Goal: Task Accomplishment & Management: Complete application form

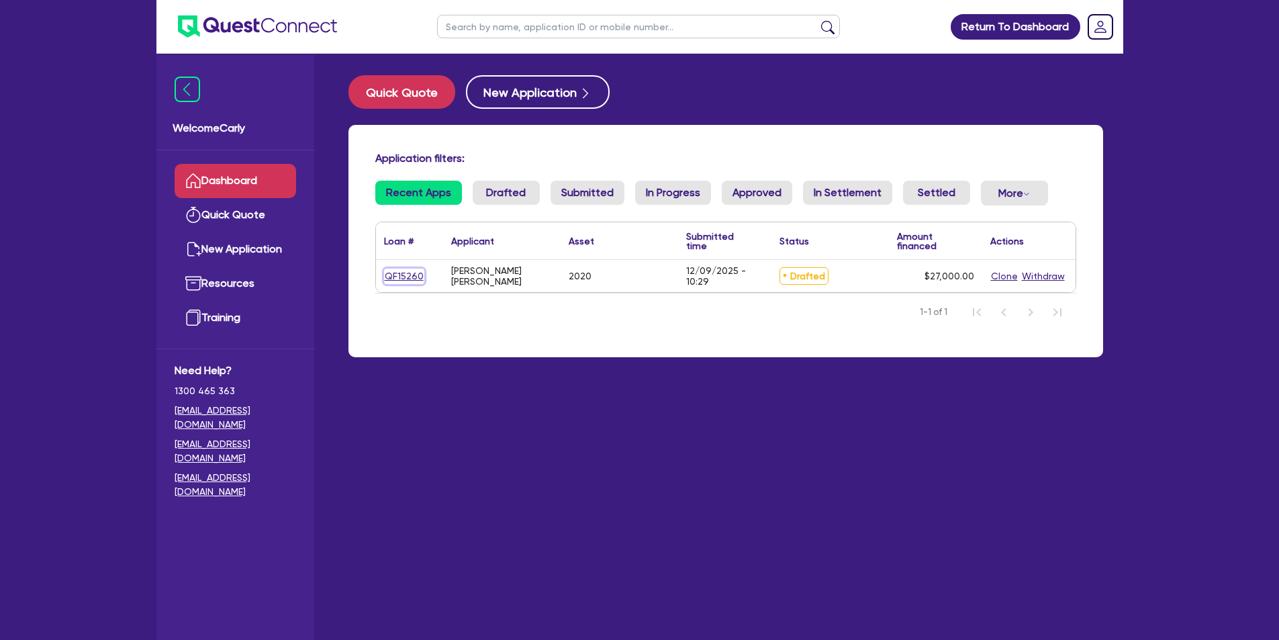
click at [408, 276] on link "QF15260" at bounding box center [404, 276] width 40 height 15
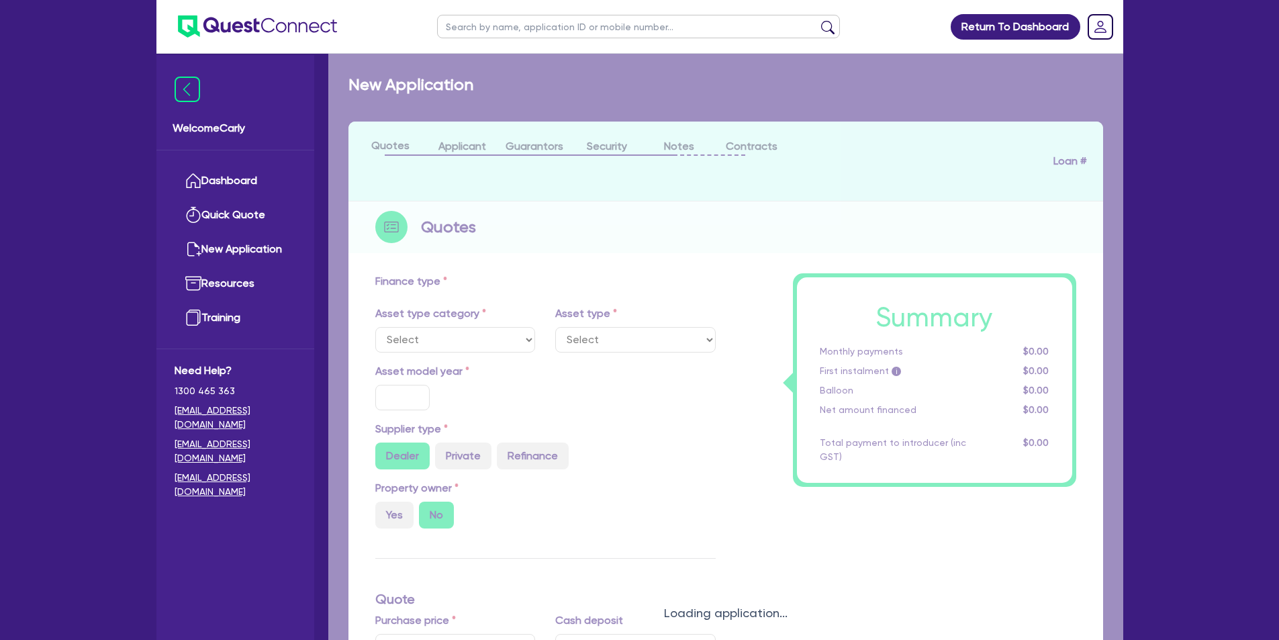
select select "CARS_AND_LIGHT_TRUCKS"
type input "2020"
radio input "false"
radio input "true"
type input "30,000"
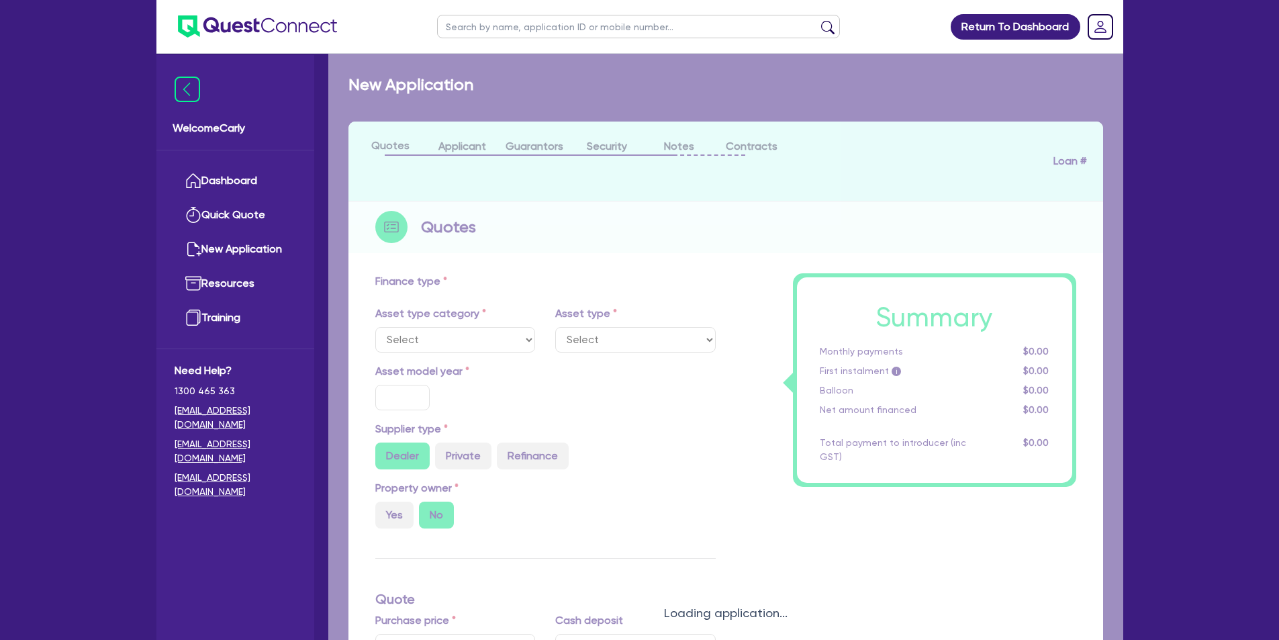
type input "3,000"
type input "35"
type input "10,500"
type input "5"
type input "1,350"
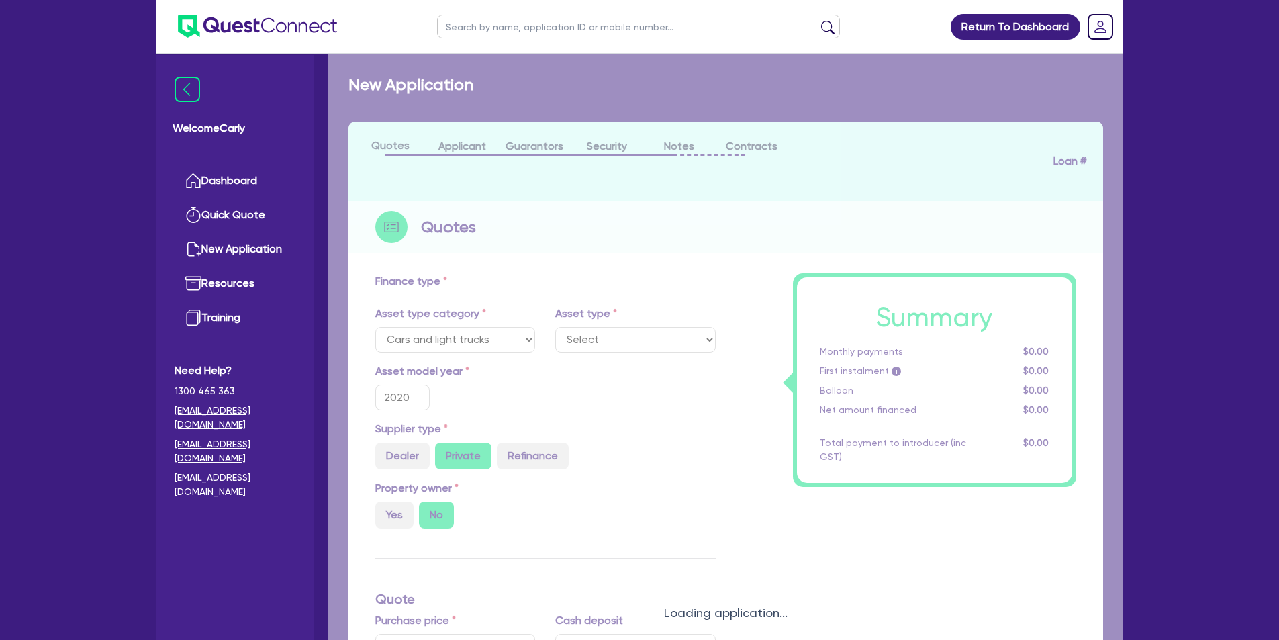
type input "17.95"
type input "900"
select select "PASSENGER_VEHICLES"
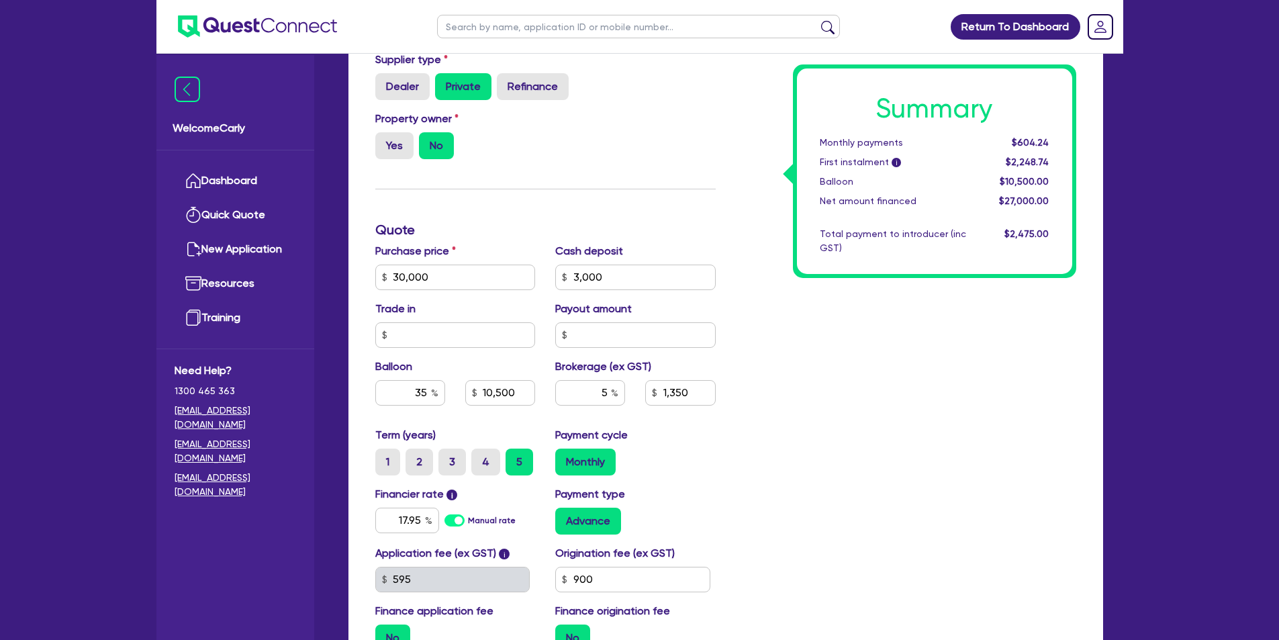
scroll to position [403, 0]
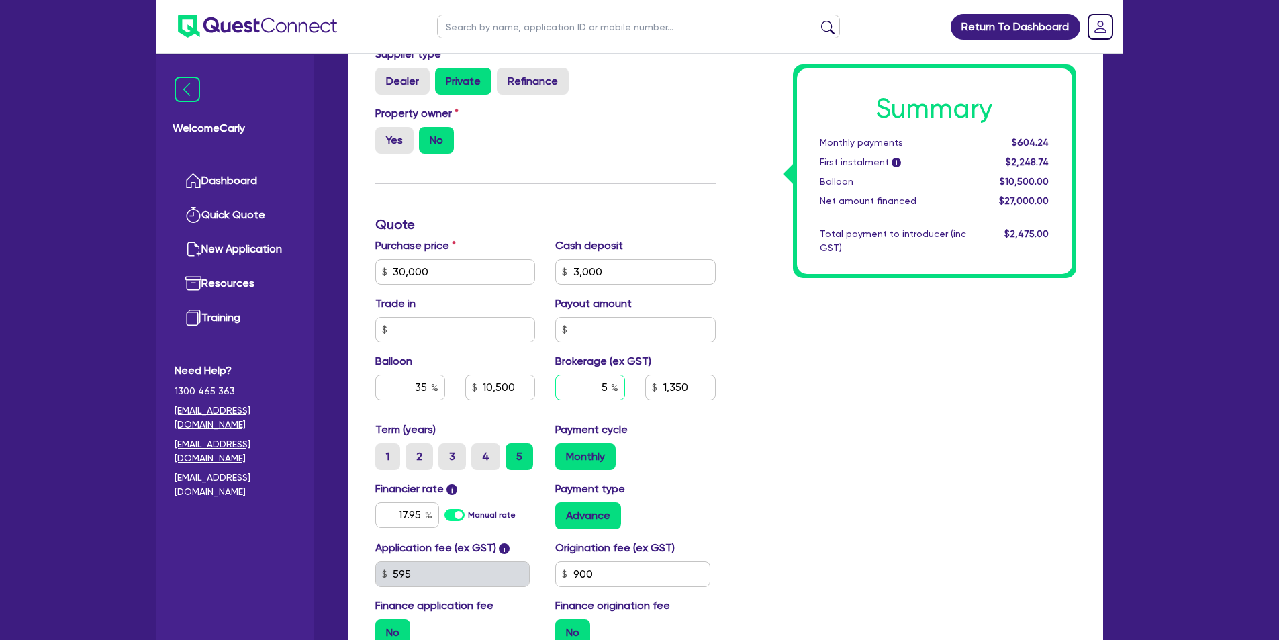
drag, startPoint x: 590, startPoint y: 388, endPoint x: 621, endPoint y: 388, distance: 31.6
click at [621, 388] on input "5" at bounding box center [590, 388] width 70 height 26
type input "6"
type input "30,000"
type input "3,000"
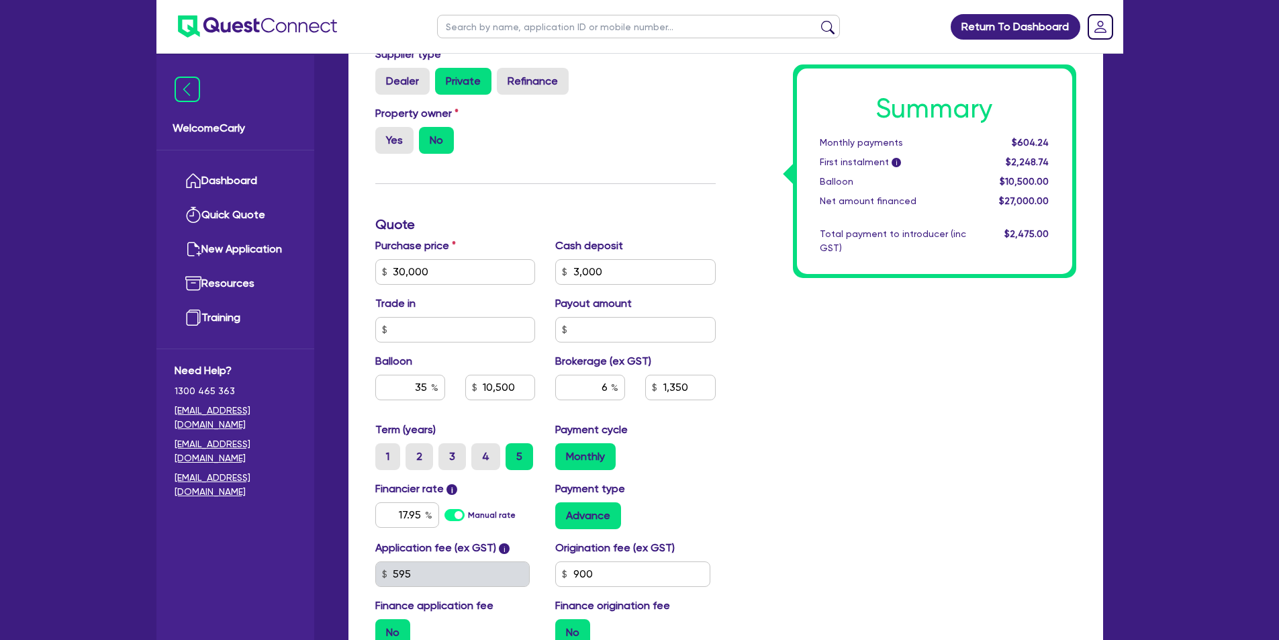
type input "10,500"
type input "1,350"
click at [943, 480] on div "Summary Monthly payments $604.24 First instalment i $2,248.74 Balloon $10,500.0…" at bounding box center [906, 264] width 361 height 785
type input "30,000"
type input "3,000"
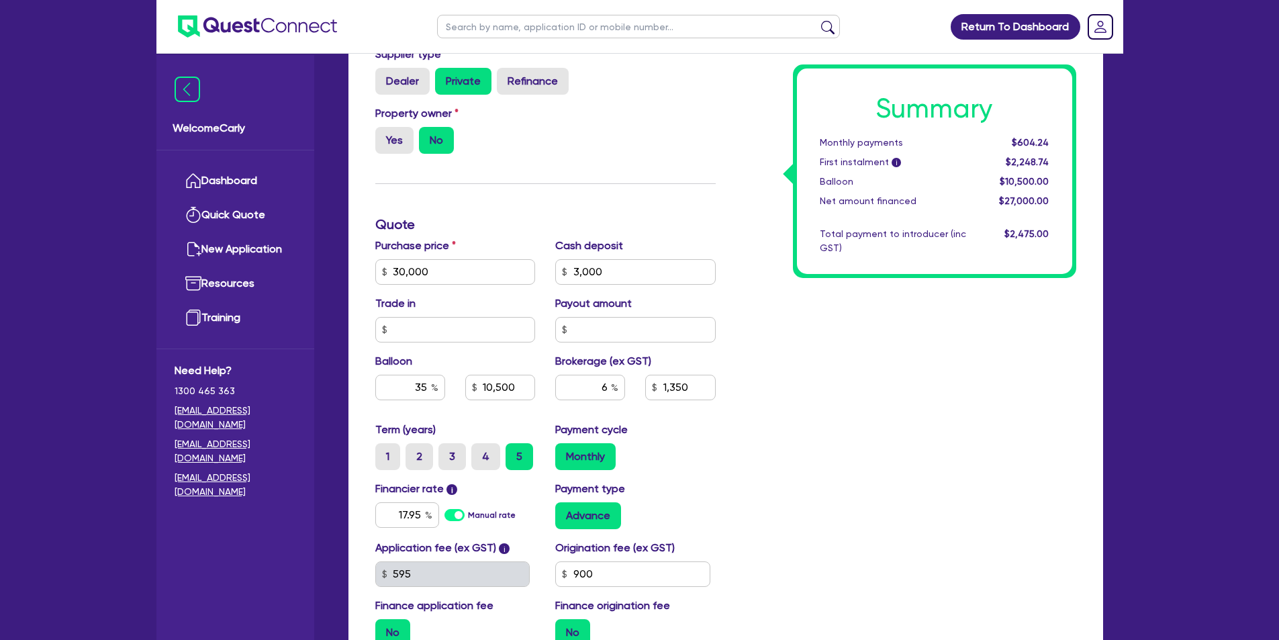
type input "10,500"
type input "1,620"
drag, startPoint x: 588, startPoint y: 390, endPoint x: 608, endPoint y: 385, distance: 21.5
click at [608, 385] on input "6" at bounding box center [590, 388] width 70 height 26
type input "7"
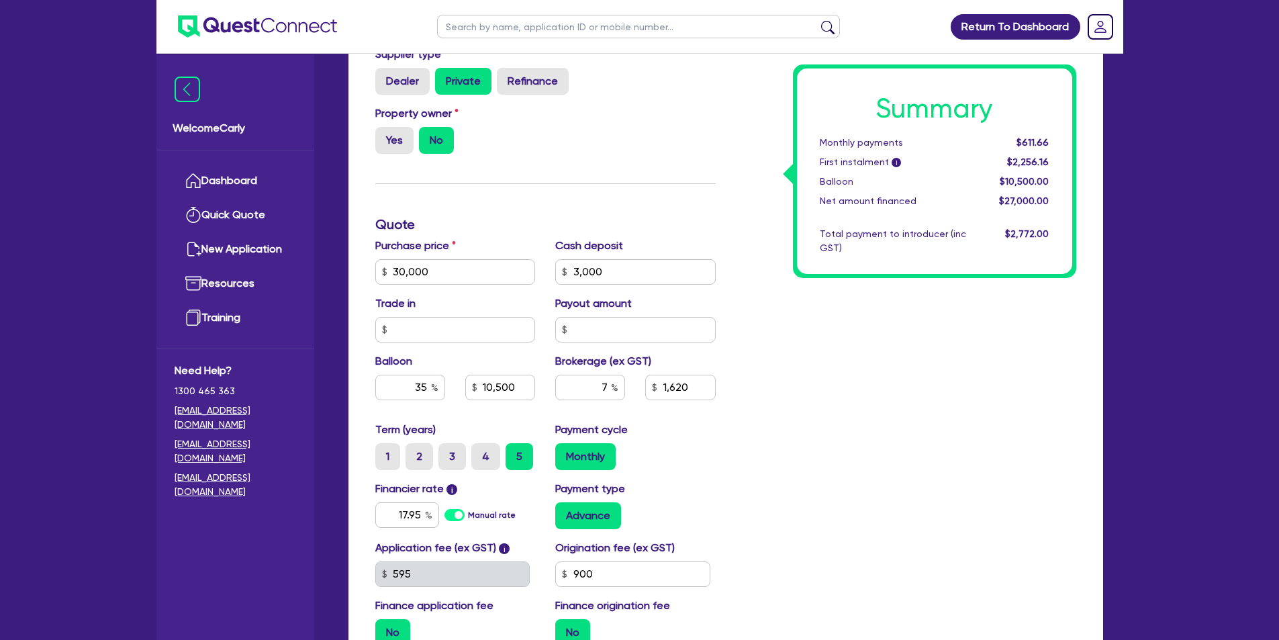
type input "30,000"
type input "3,000"
type input "10,500"
type input "1,620"
click at [805, 379] on div "Summary Monthly payments $611.66 First instalment i $2,256.16 Balloon $10,500.0…" at bounding box center [906, 264] width 361 height 785
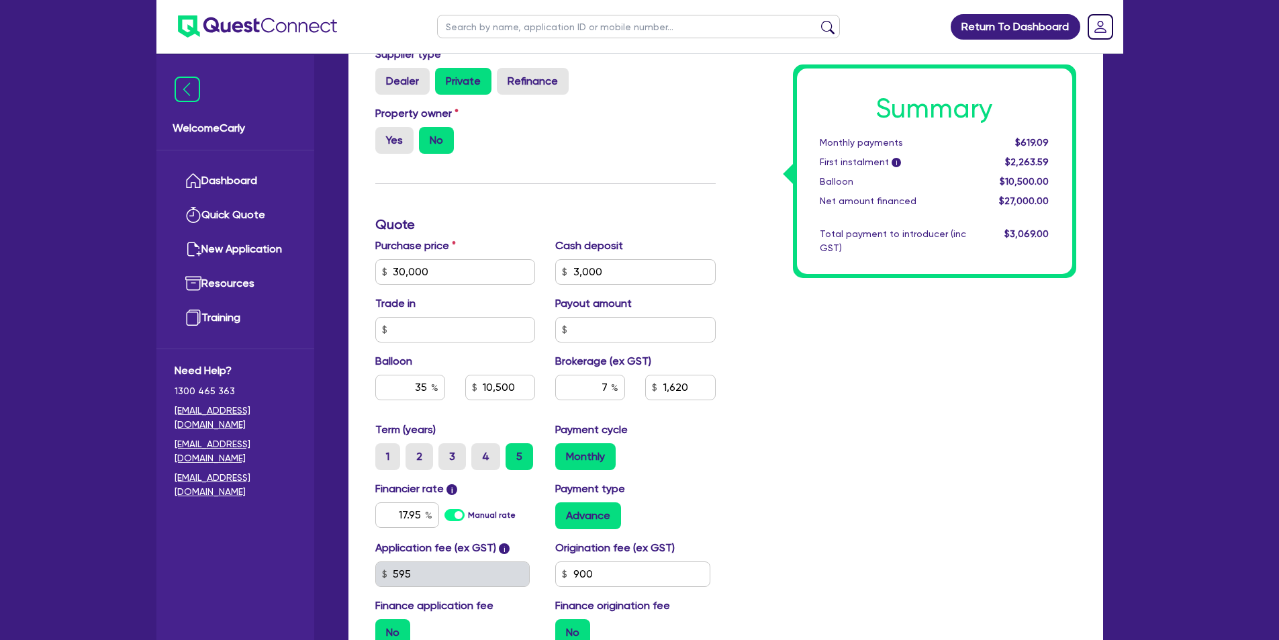
type input "30,000"
type input "3,000"
type input "10,500"
type input "1,890"
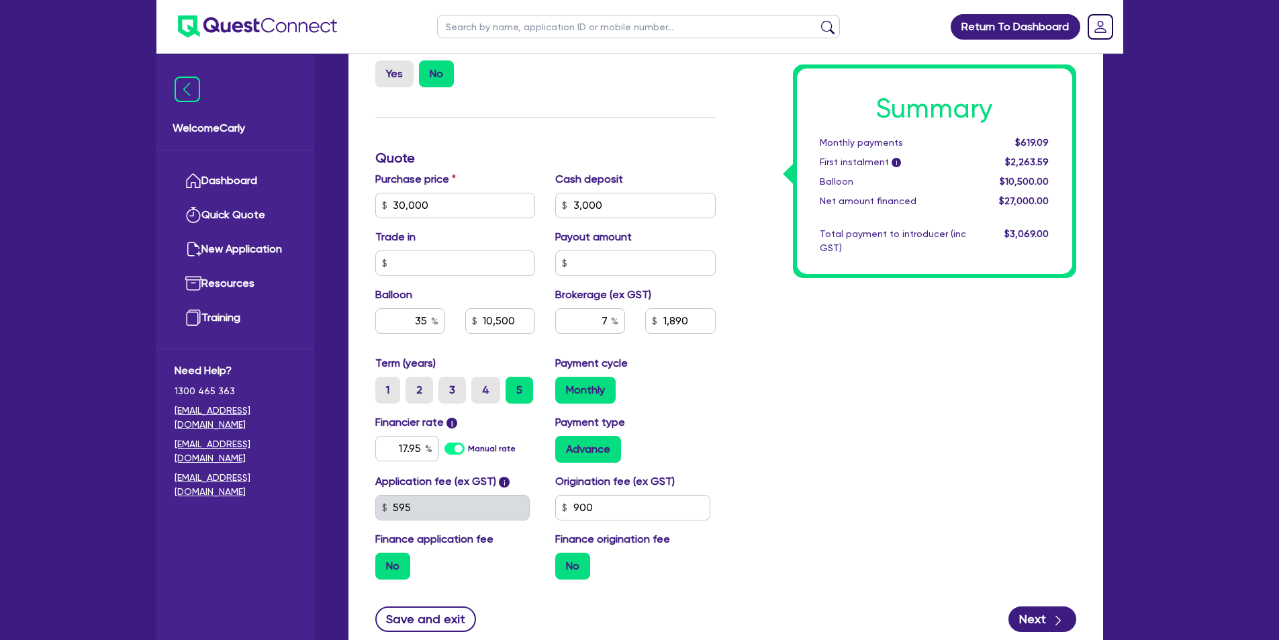
scroll to position [470, 0]
click at [1045, 615] on button "Next" at bounding box center [1043, 619] width 68 height 26
type input "30,000"
type input "3,000"
type input "10,500"
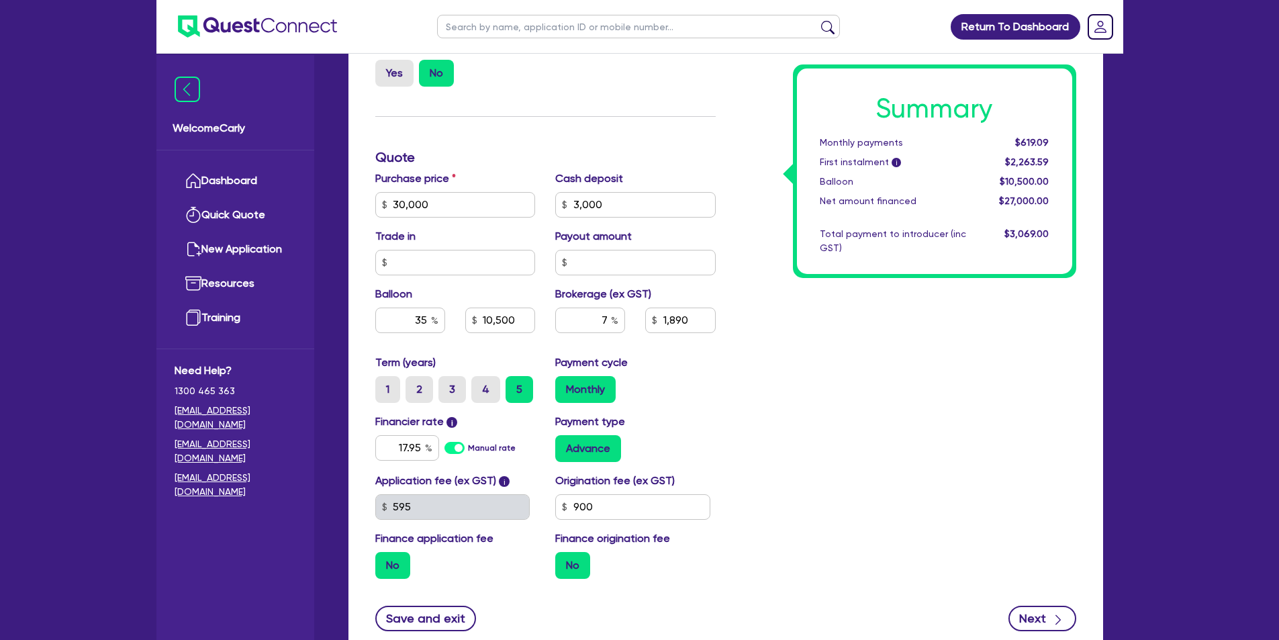
type input "1,890"
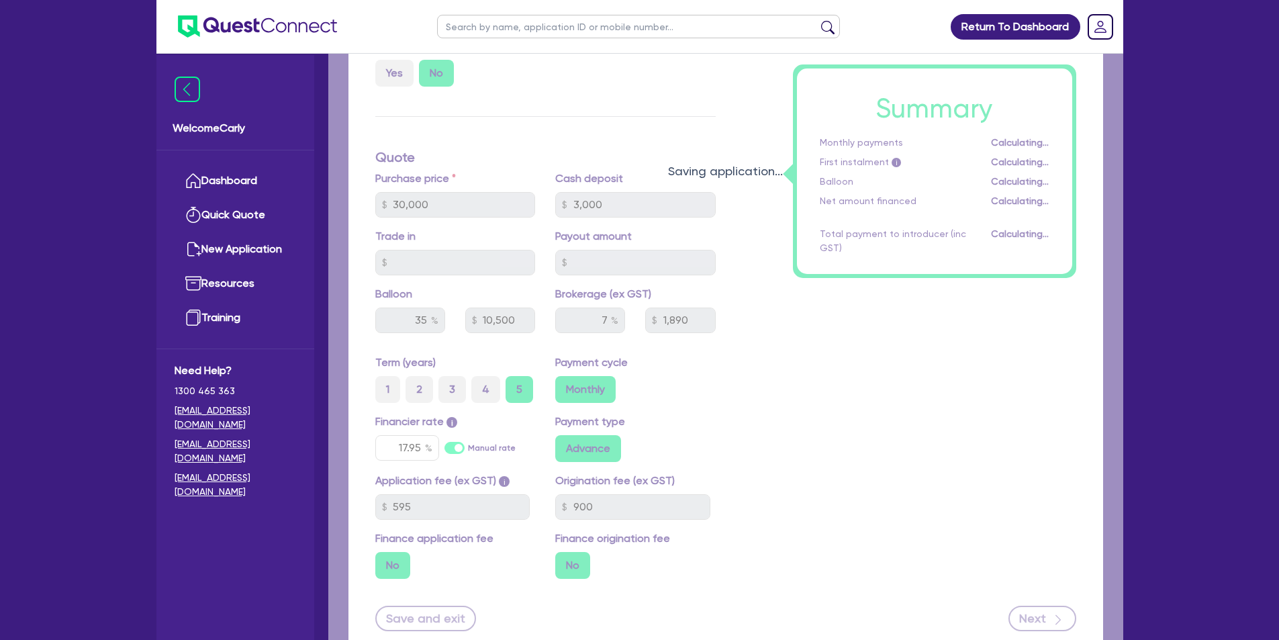
select select "SOLE_TRADER"
select select "RETAIL_WHOLESALE_TRADE"
select select "PERSONAL_ACCESSORIES"
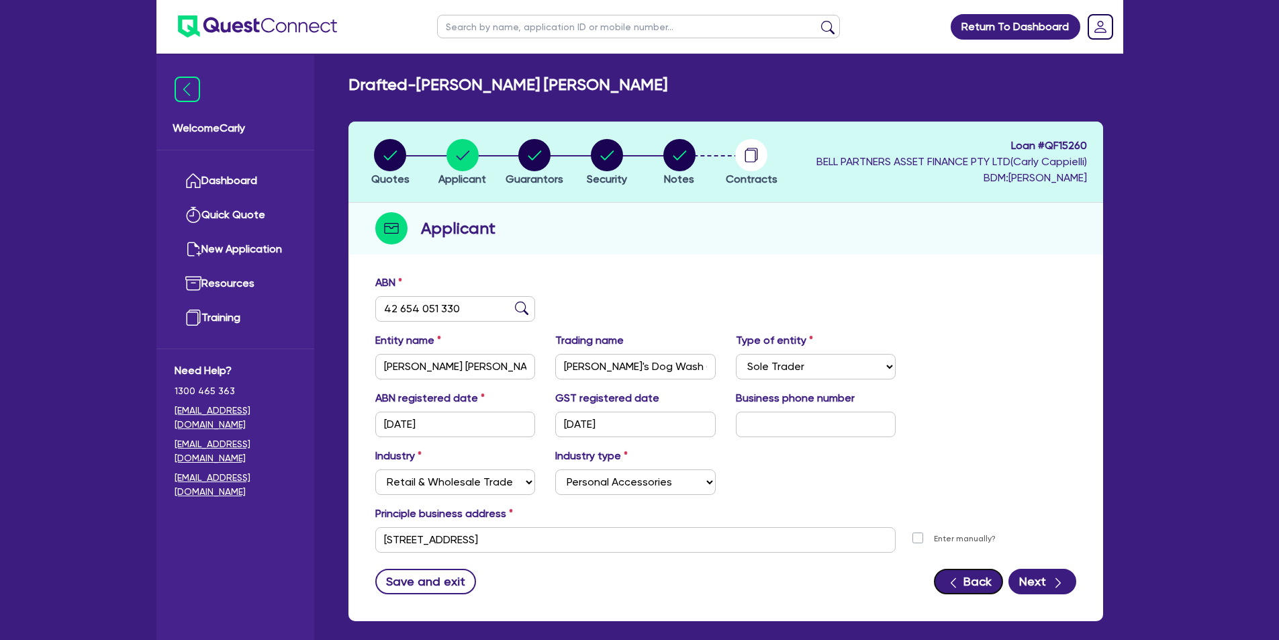
click at [946, 581] on button "Back" at bounding box center [968, 582] width 69 height 26
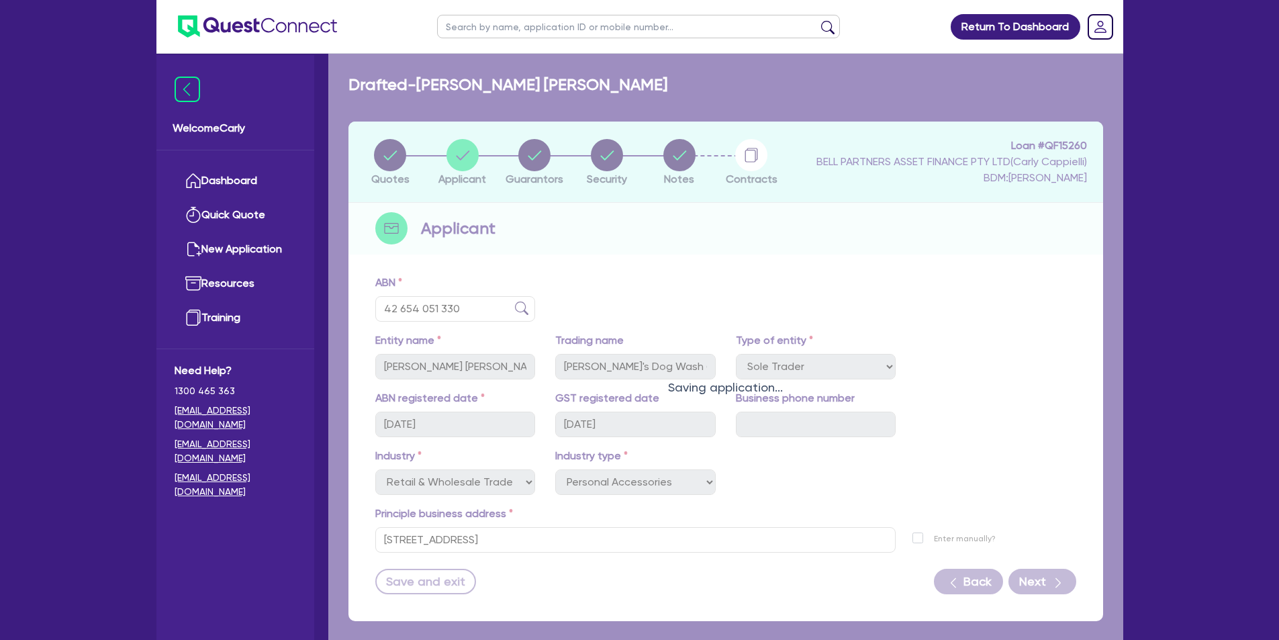
select select "CARS_AND_LIGHT_TRUCKS"
select select "PASSENGER_VEHICLES"
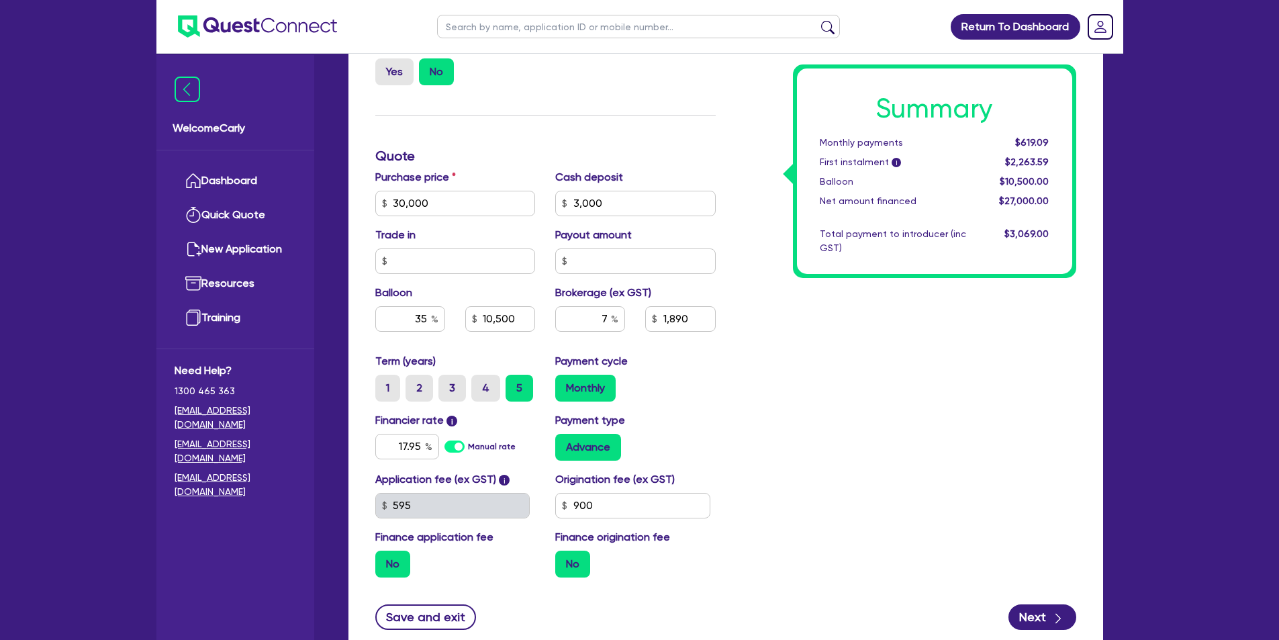
scroll to position [369, 0]
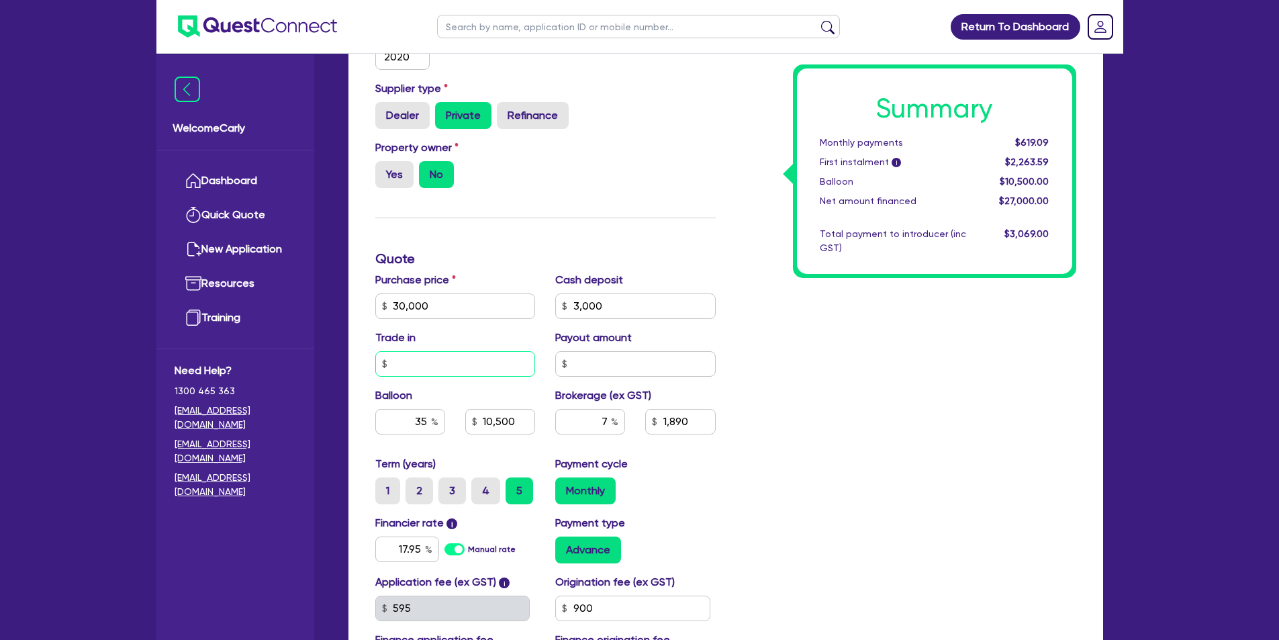
drag, startPoint x: 413, startPoint y: 367, endPoint x: 418, endPoint y: 357, distance: 11.1
click at [413, 365] on input "text" at bounding box center [455, 364] width 161 height 26
type input "3,000"
type input "30,000"
type input "3,000"
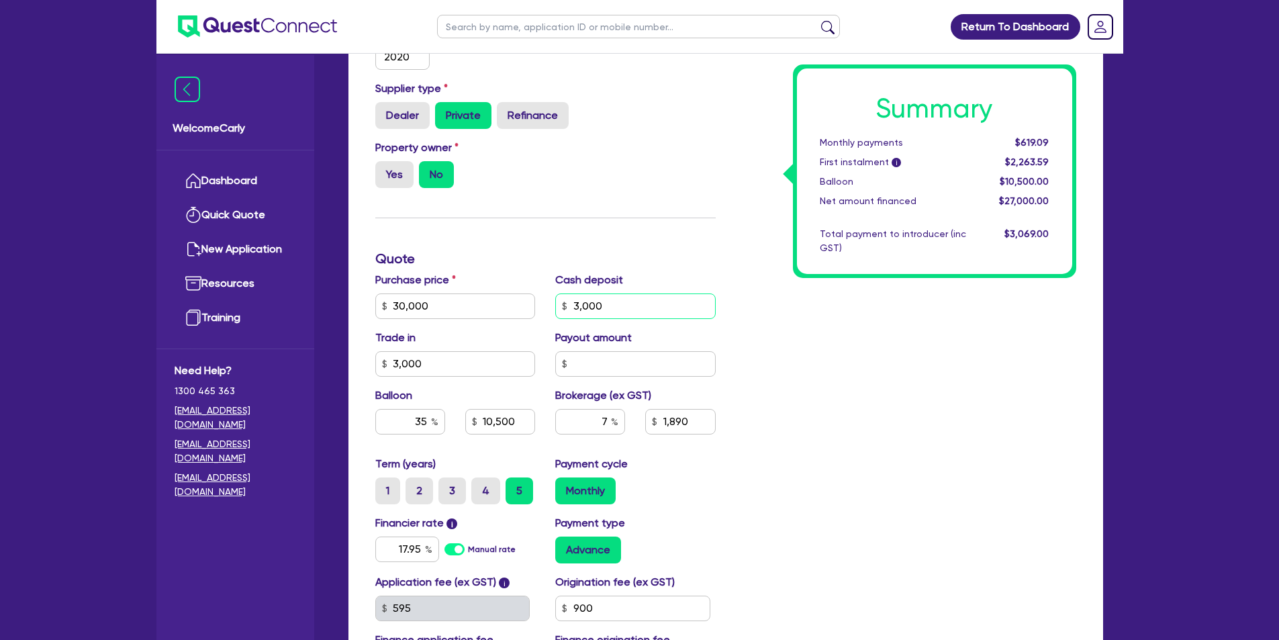
type input "10,500"
type input "1,890"
type input "30,000"
type input "3,000"
type input "10,500"
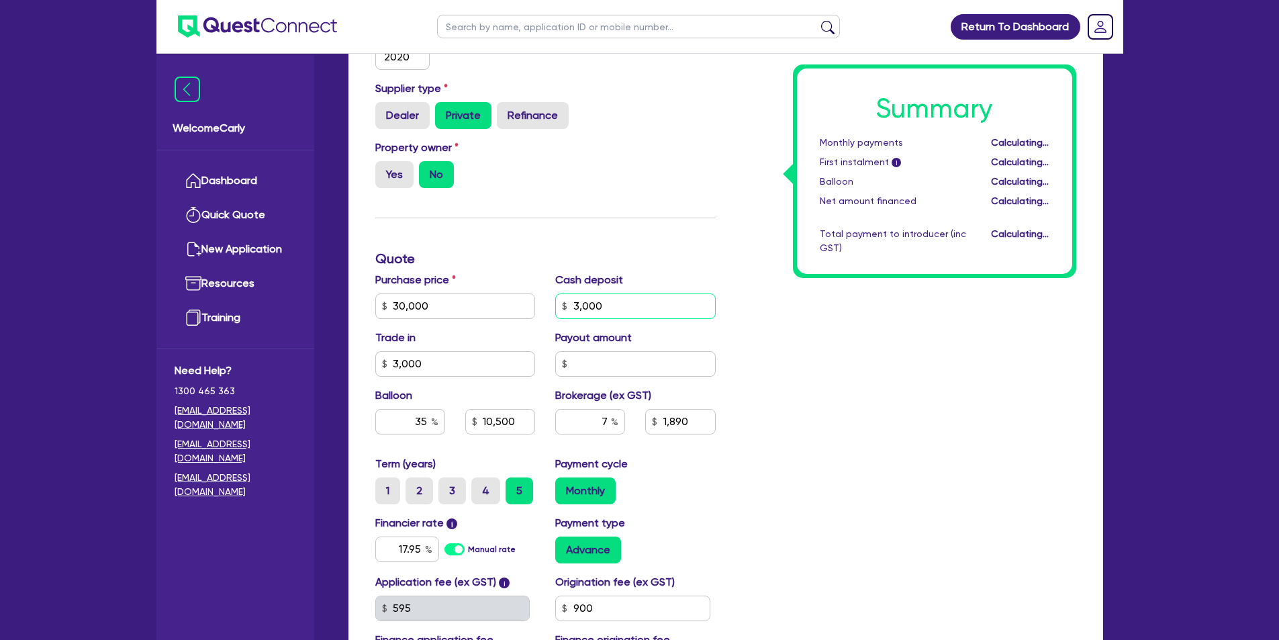
type input "1,680"
drag, startPoint x: 615, startPoint y: 309, endPoint x: 556, endPoint y: 309, distance: 58.4
click at [556, 309] on input "3,000" at bounding box center [635, 306] width 161 height 26
type input "0"
type input "30,000"
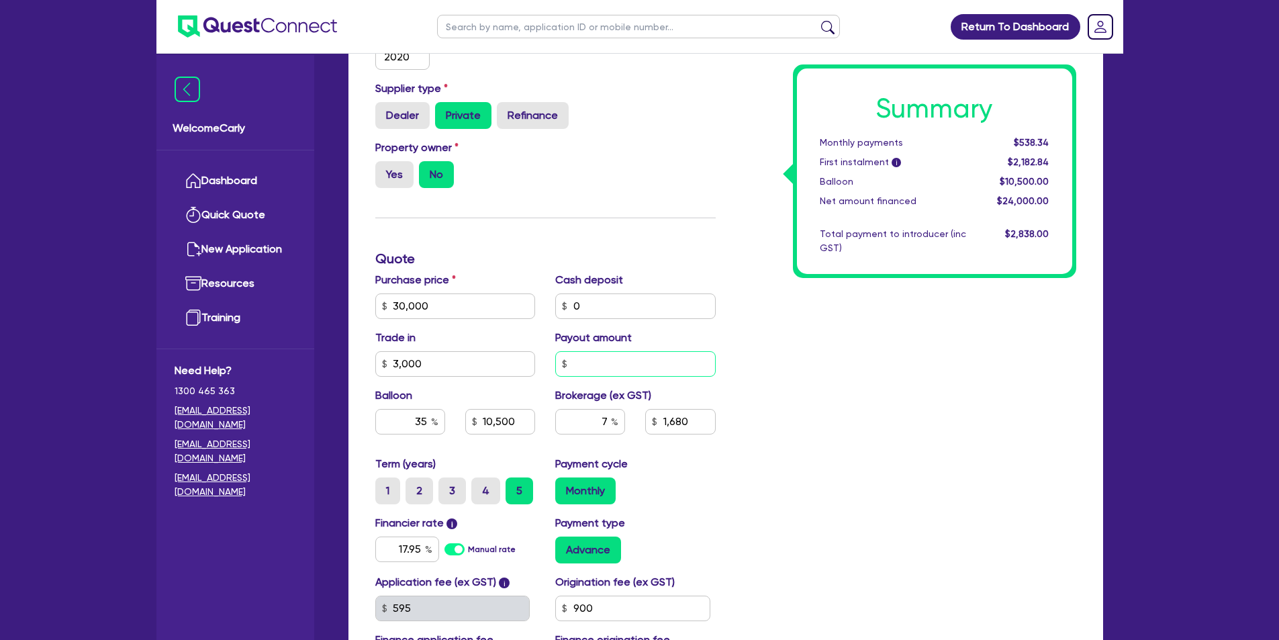
type input "10,500"
type input "1,680"
click at [633, 356] on input "text" at bounding box center [635, 364] width 161 height 26
type input "30,000"
type input "10,500"
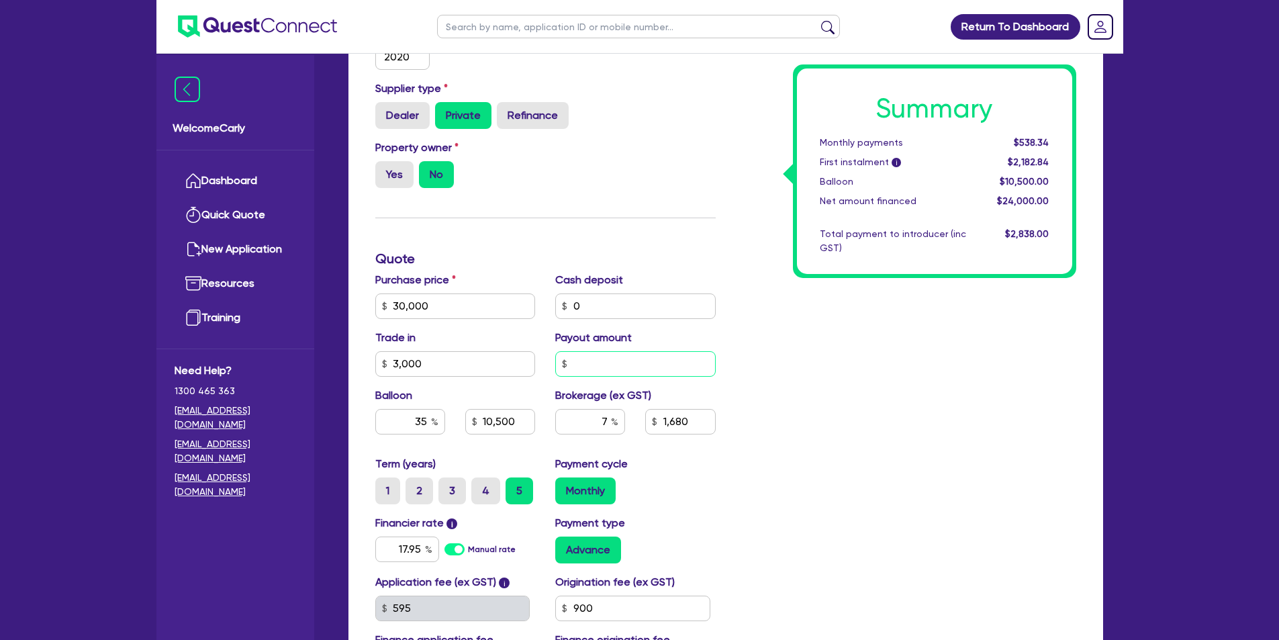
type input "1,890"
type input "0"
type input "30,000"
type input "10,500"
type input "1,890"
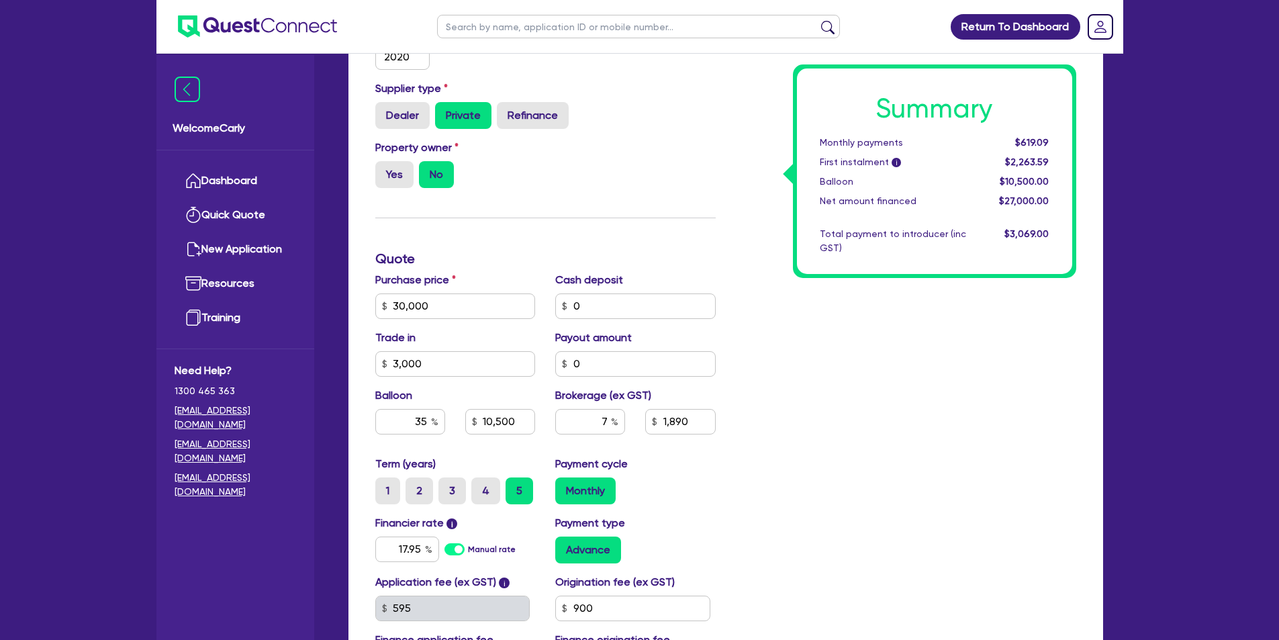
click at [903, 410] on div "Summary Monthly payments $619.09 First instalment i $2,263.59 Balloon $10,500.0…" at bounding box center [906, 298] width 361 height 785
type input "30,000"
type input "10,500"
type input "1,890"
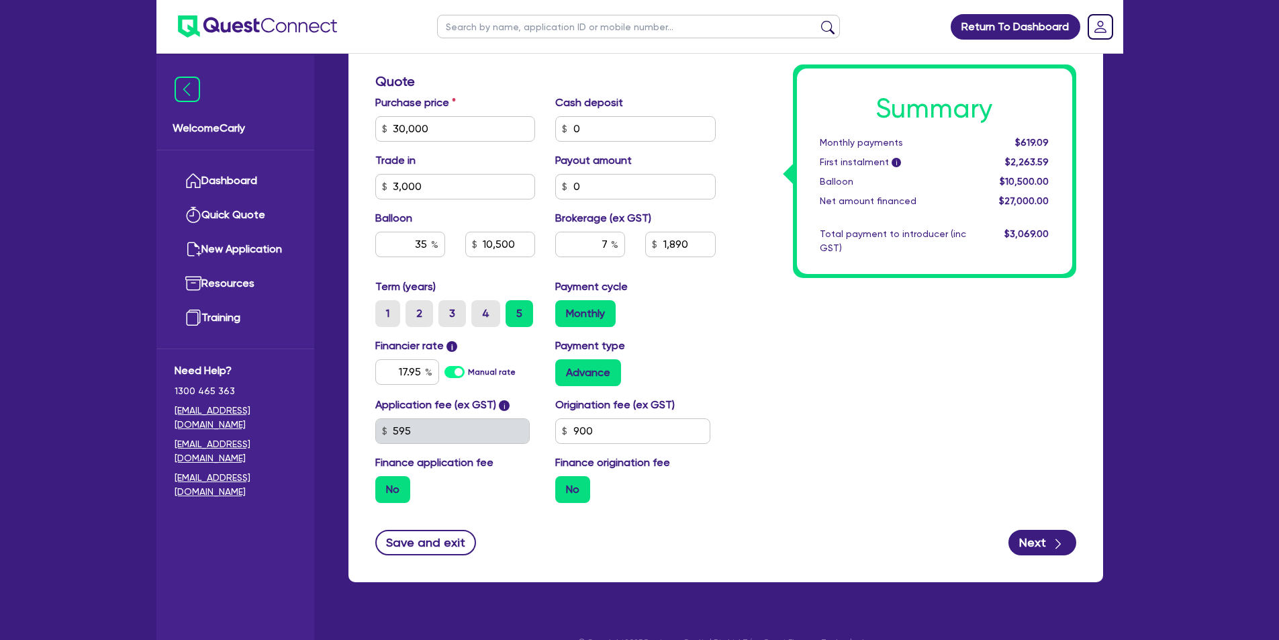
scroll to position [570, 0]
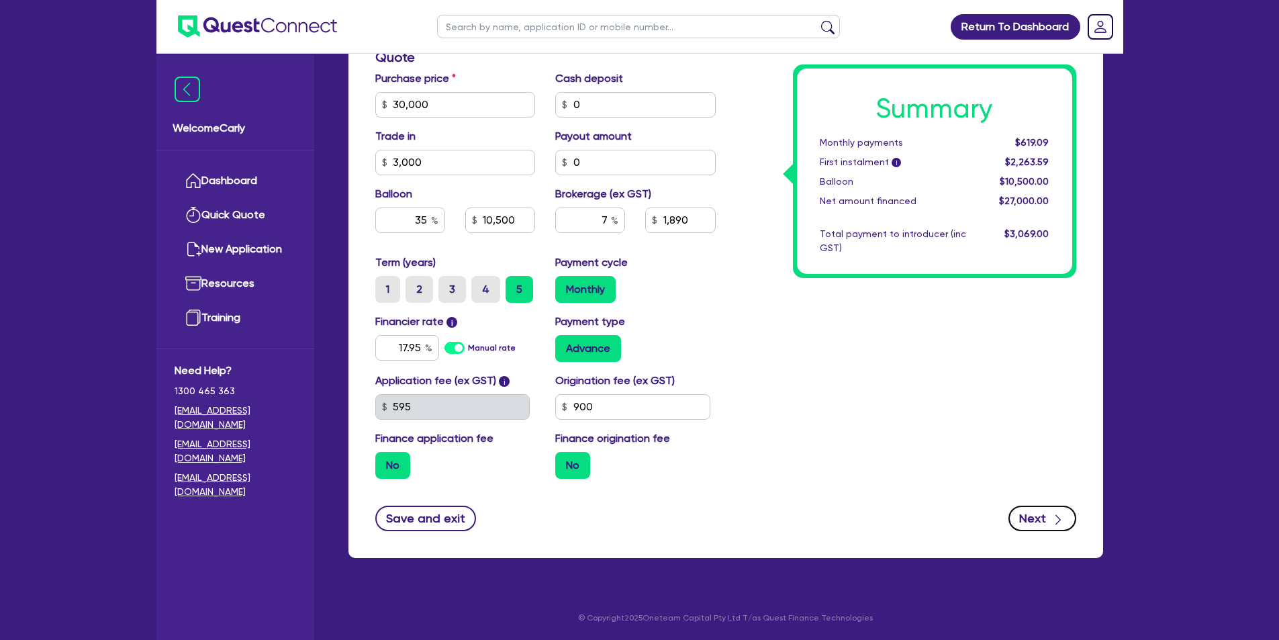
click at [1026, 518] on button "Next" at bounding box center [1043, 519] width 68 height 26
type input "30,000"
type input "10,500"
type input "1,890"
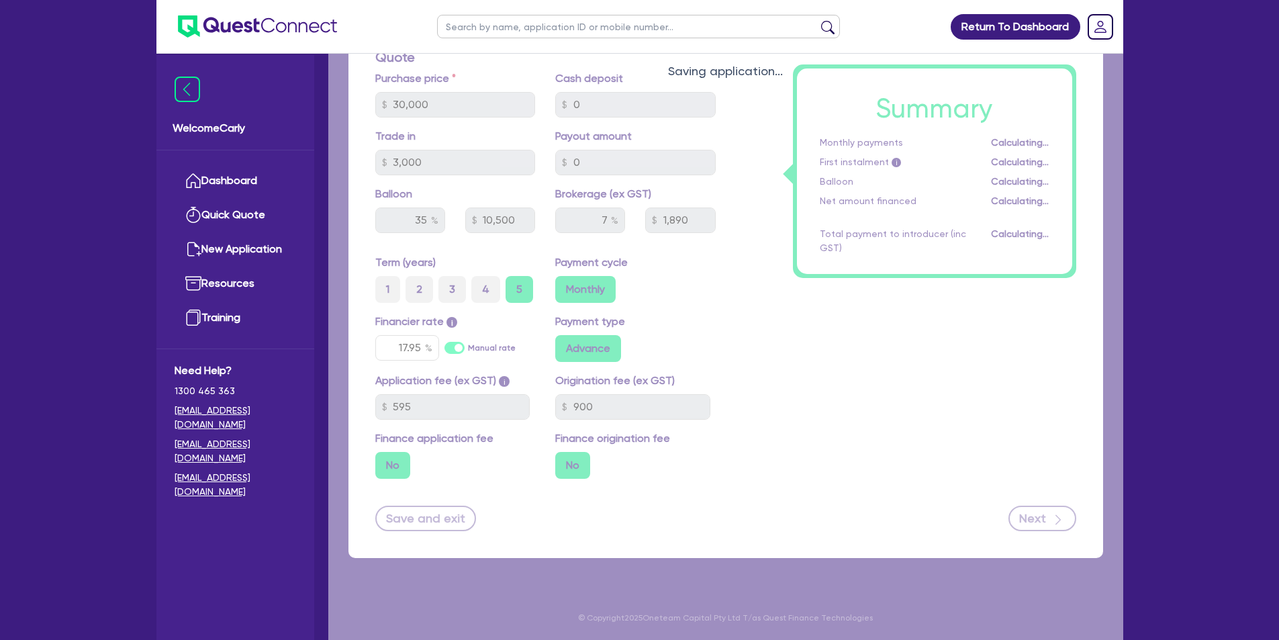
select select "SOLE_TRADER"
select select "RETAIL_WHOLESALE_TRADE"
select select "PERSONAL_ACCESSORIES"
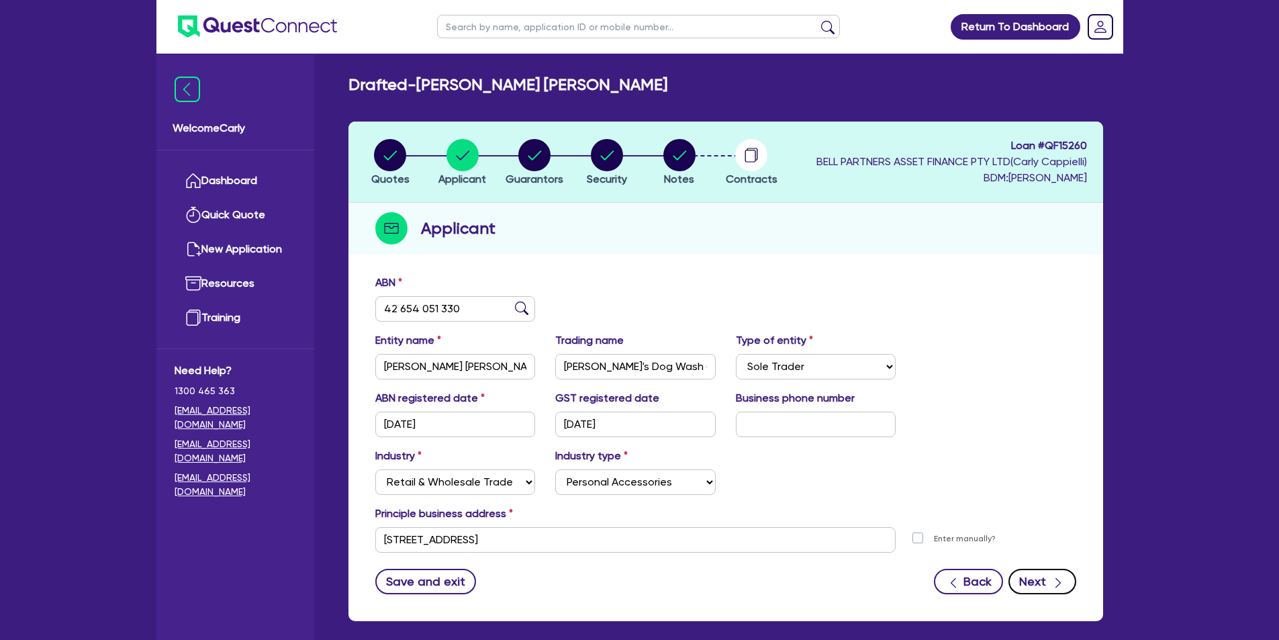
click at [1039, 580] on button "Next" at bounding box center [1043, 582] width 68 height 26
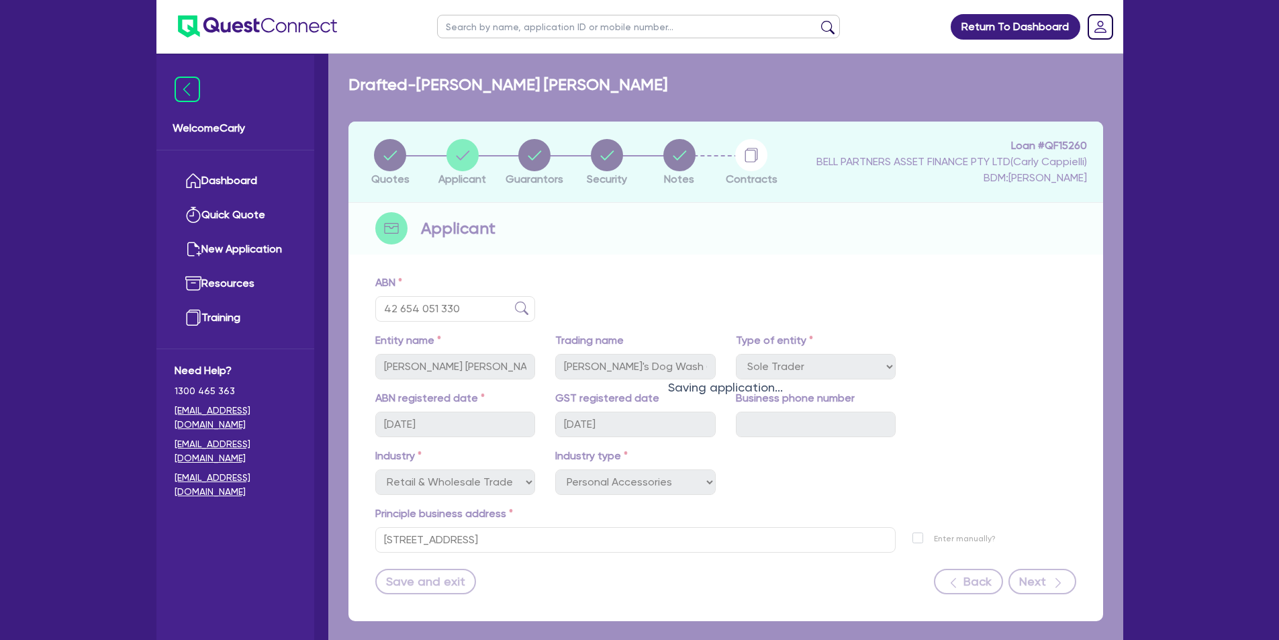
select select "MS"
select select "QLD"
select select "SINGLE"
select select "CASH"
select select "VEHICLE"
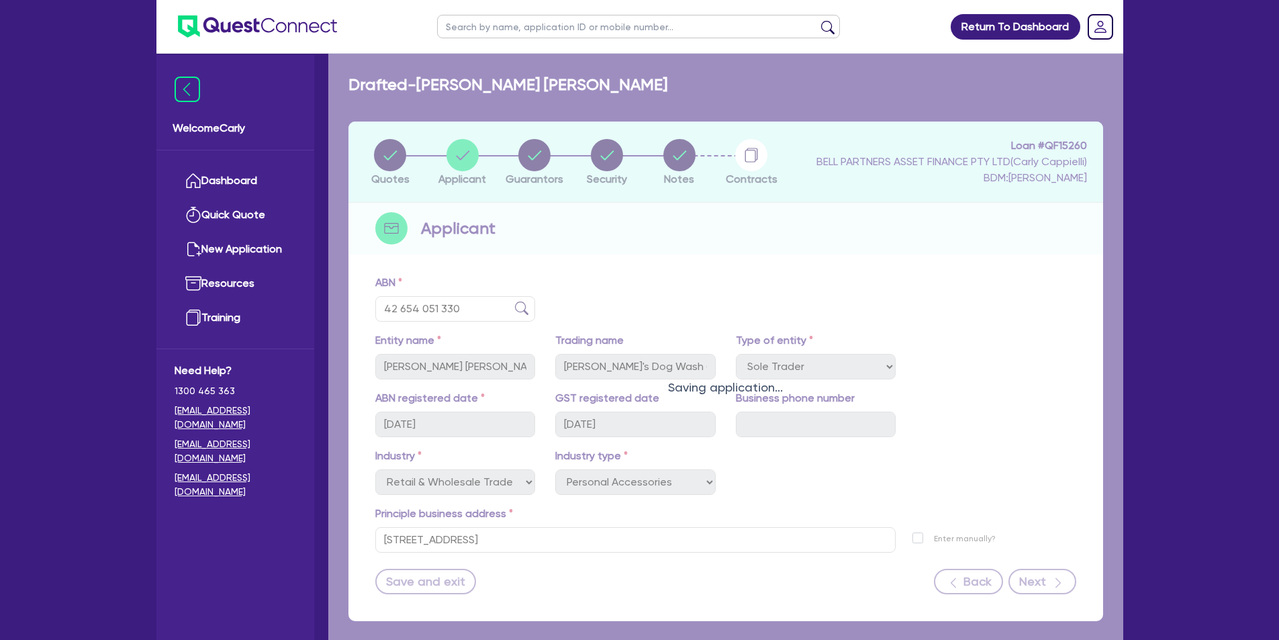
select select "TRAILER"
select select "HOUSEHOLD_PERSONAL"
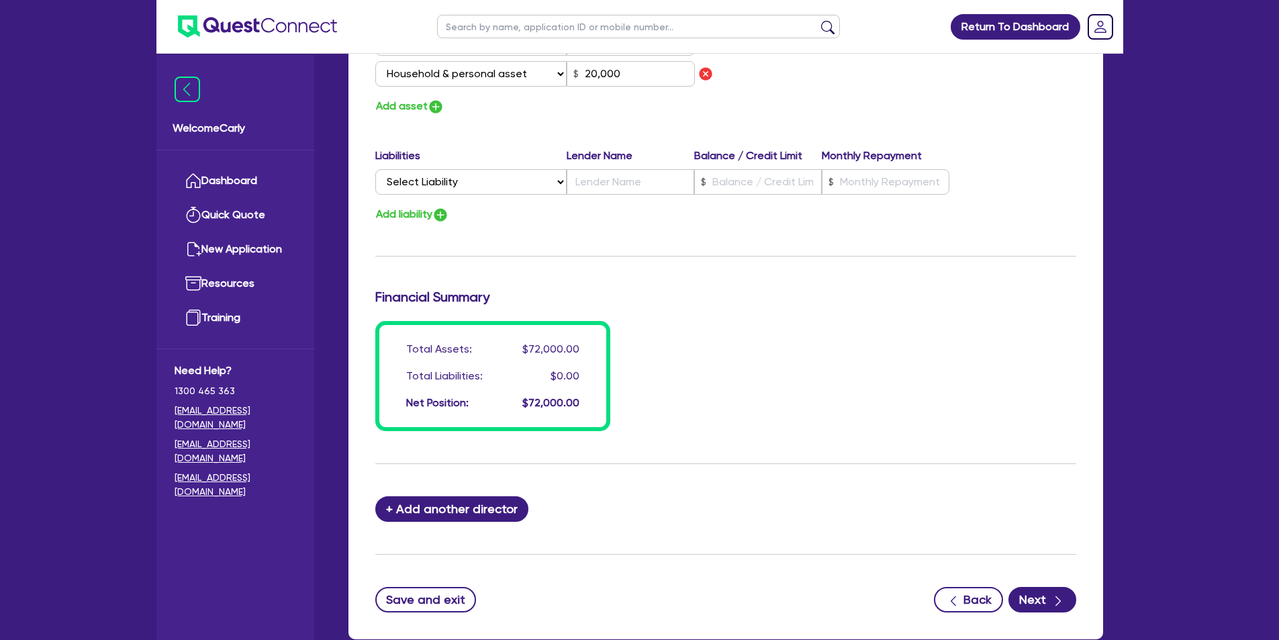
scroll to position [1011, 0]
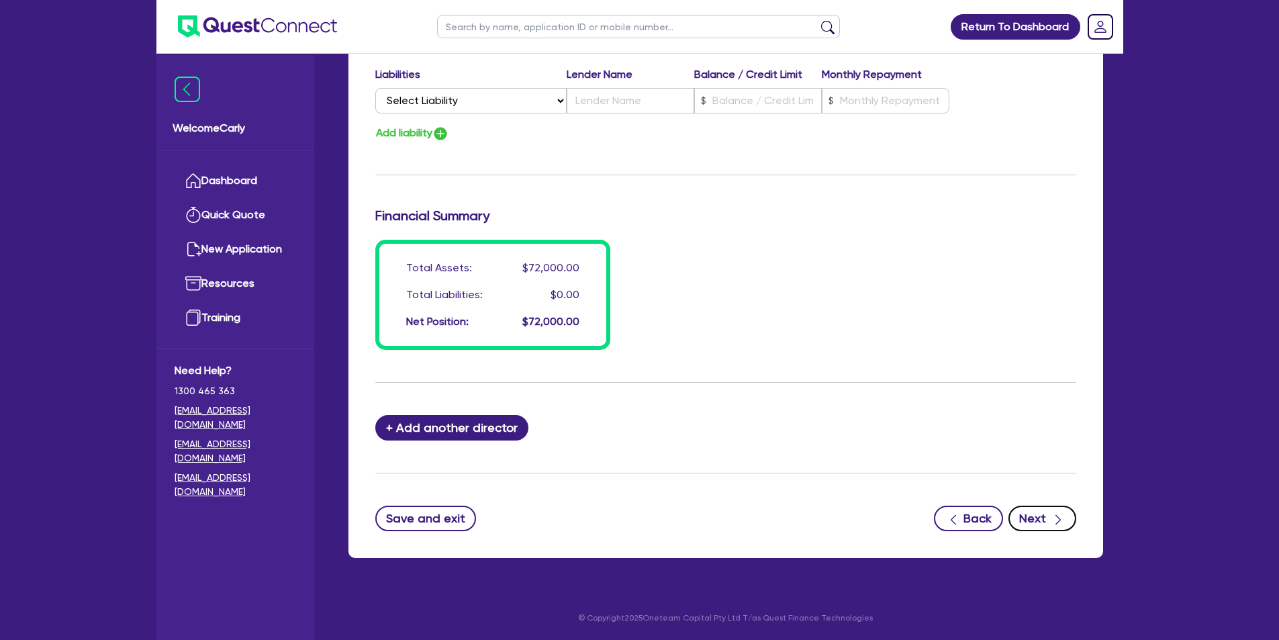
click at [1042, 512] on button "Next" at bounding box center [1043, 519] width 68 height 26
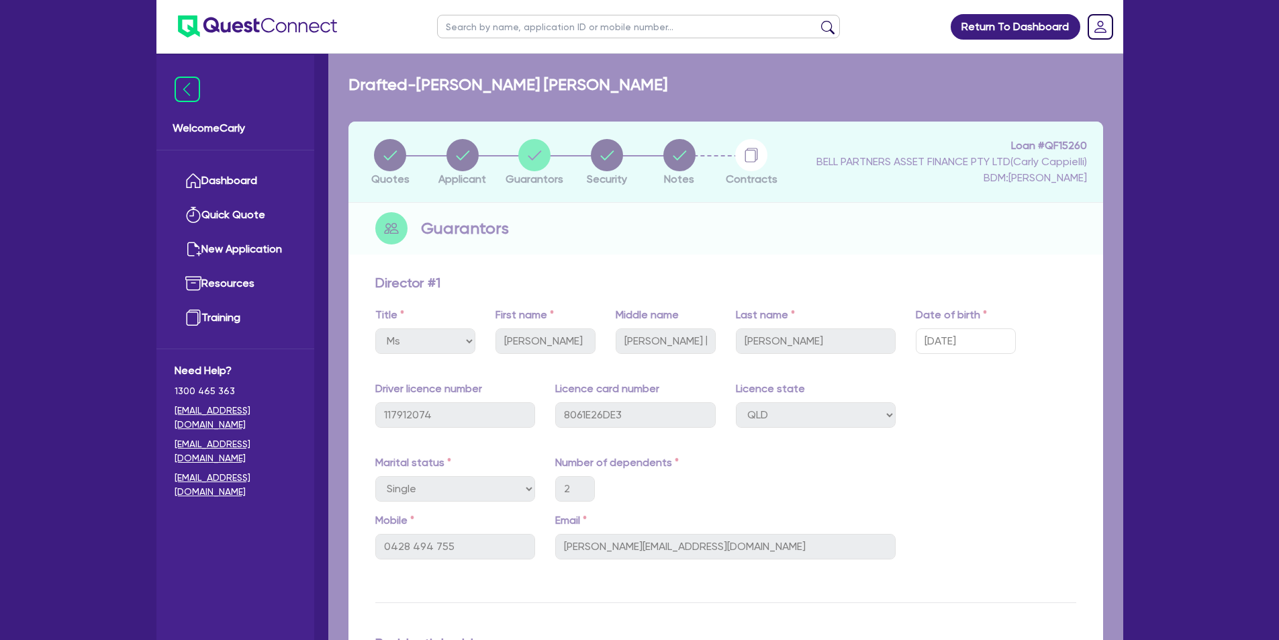
select select "CARS_AND_LIGHT_TRUCKS"
select select "PASSENGER_VEHICLES"
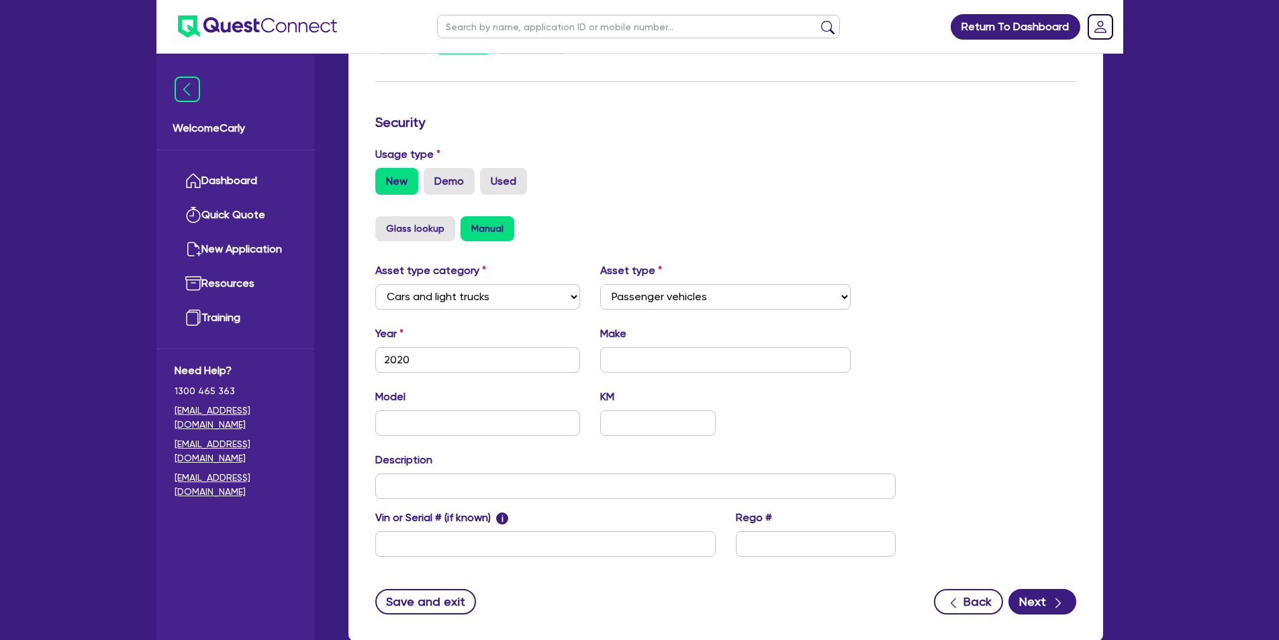
scroll to position [384, 0]
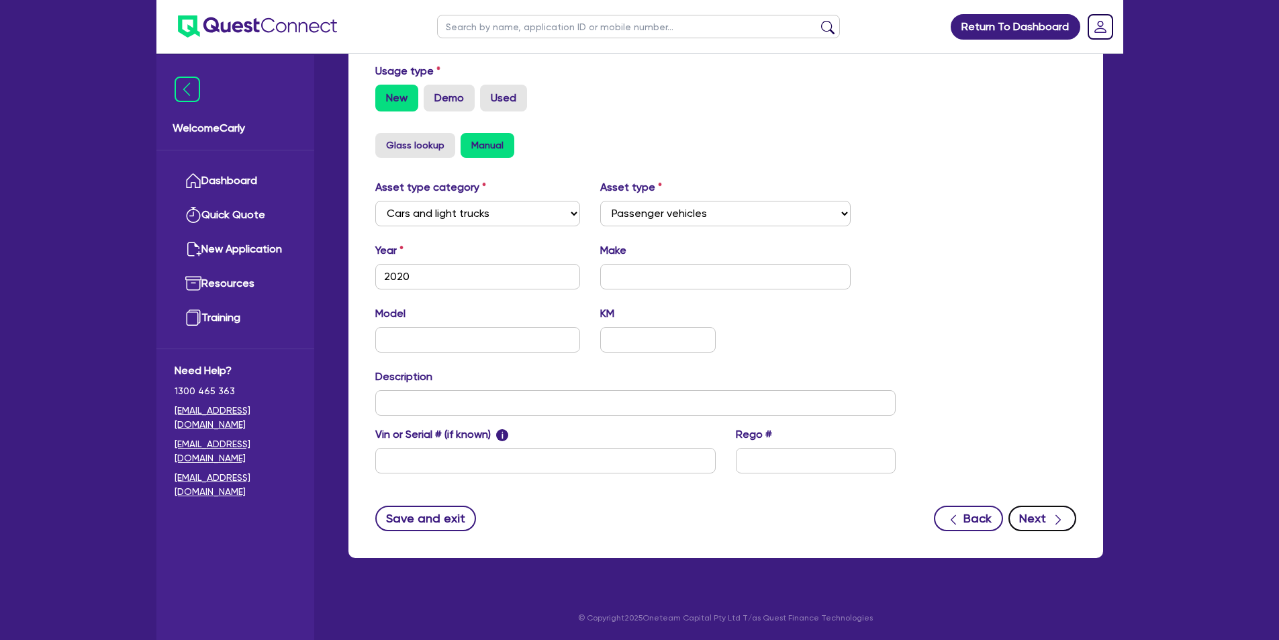
click at [1049, 520] on button "Next" at bounding box center [1043, 519] width 68 height 26
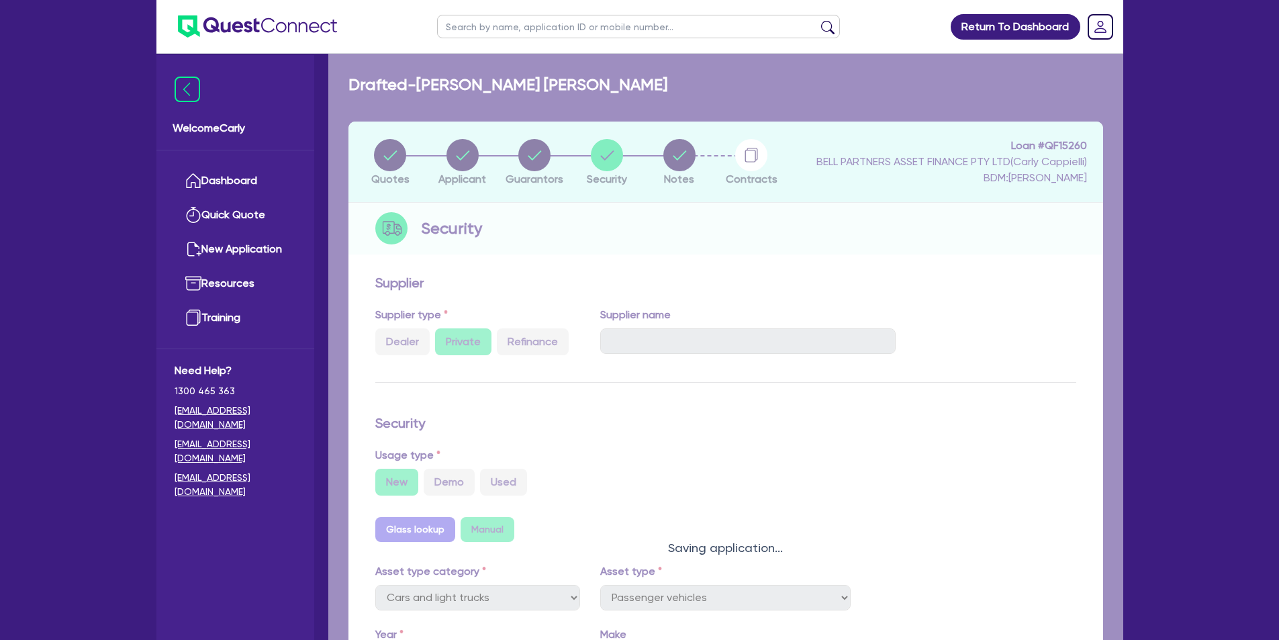
select select "Quest Finance - Own Book"
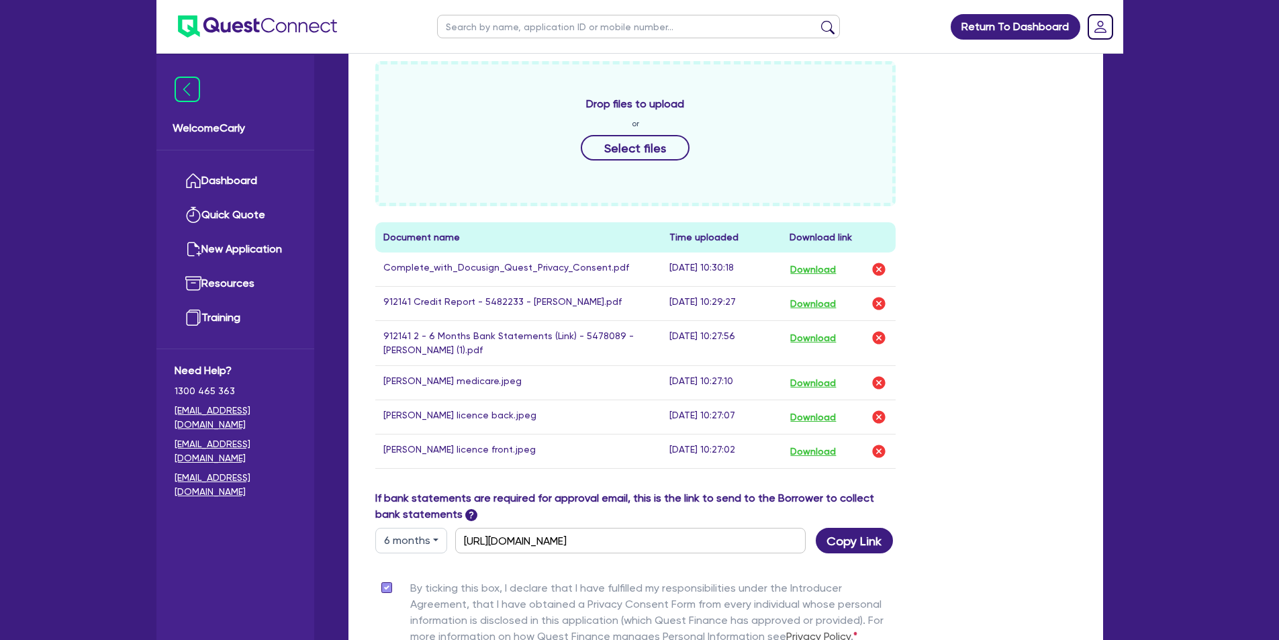
scroll to position [739, 0]
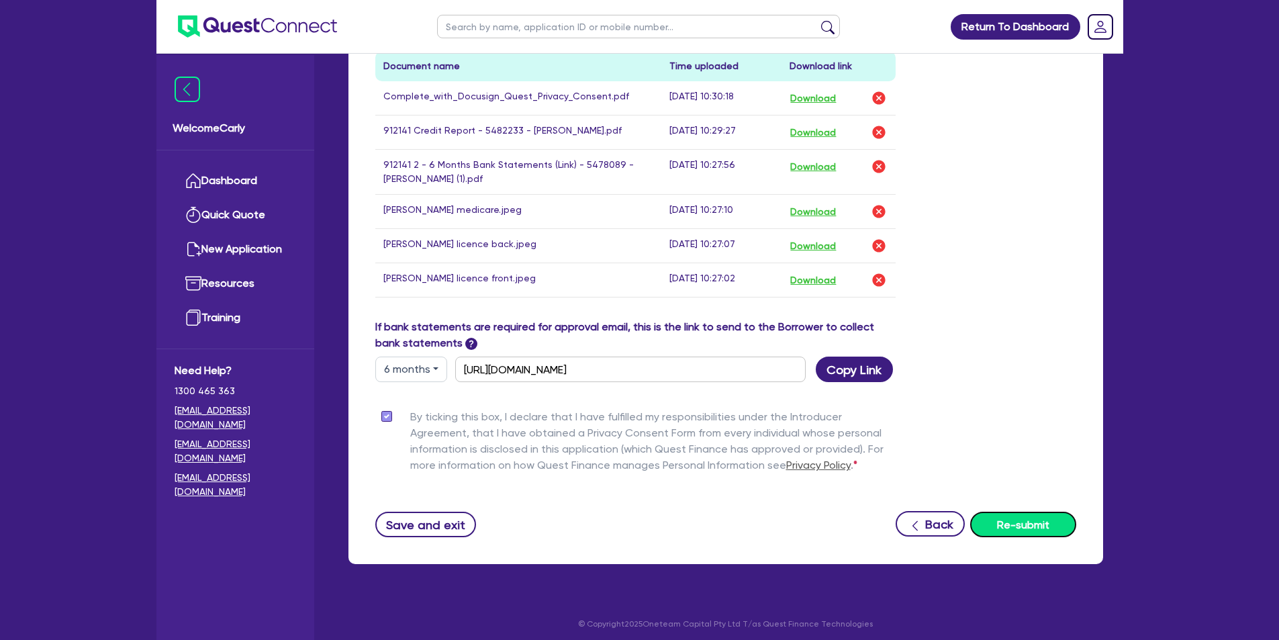
click at [1034, 527] on button "Re-submit" at bounding box center [1023, 525] width 106 height 26
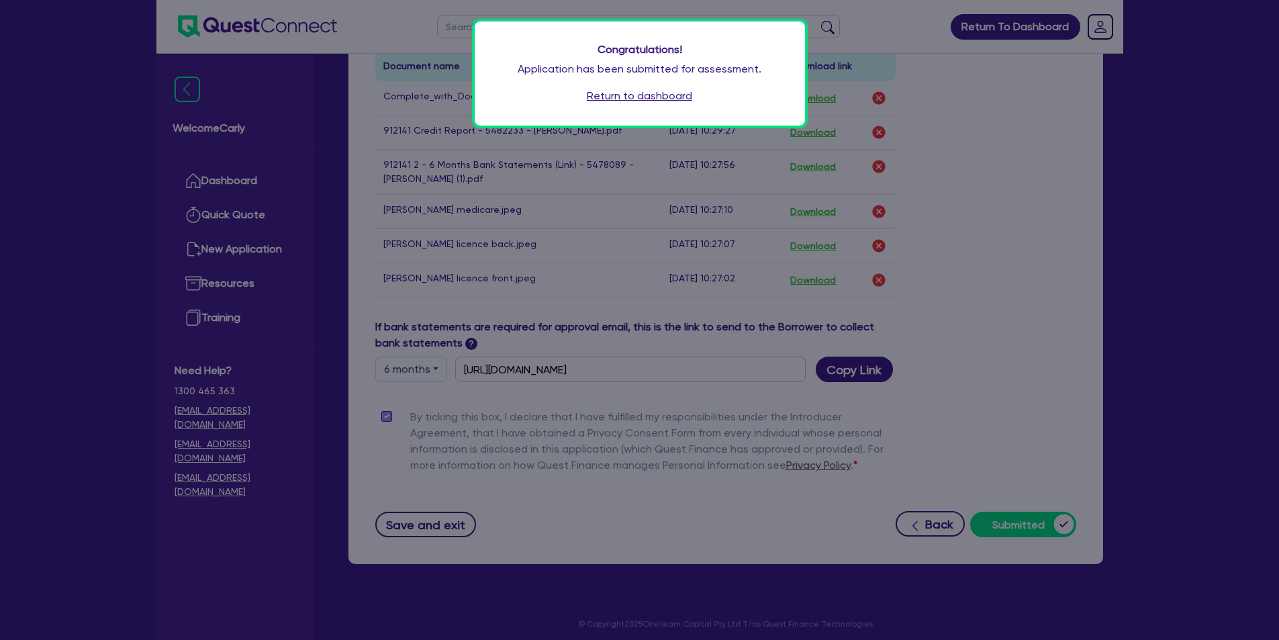
click at [671, 93] on link "Return to dashboard" at bounding box center [639, 96] width 105 height 16
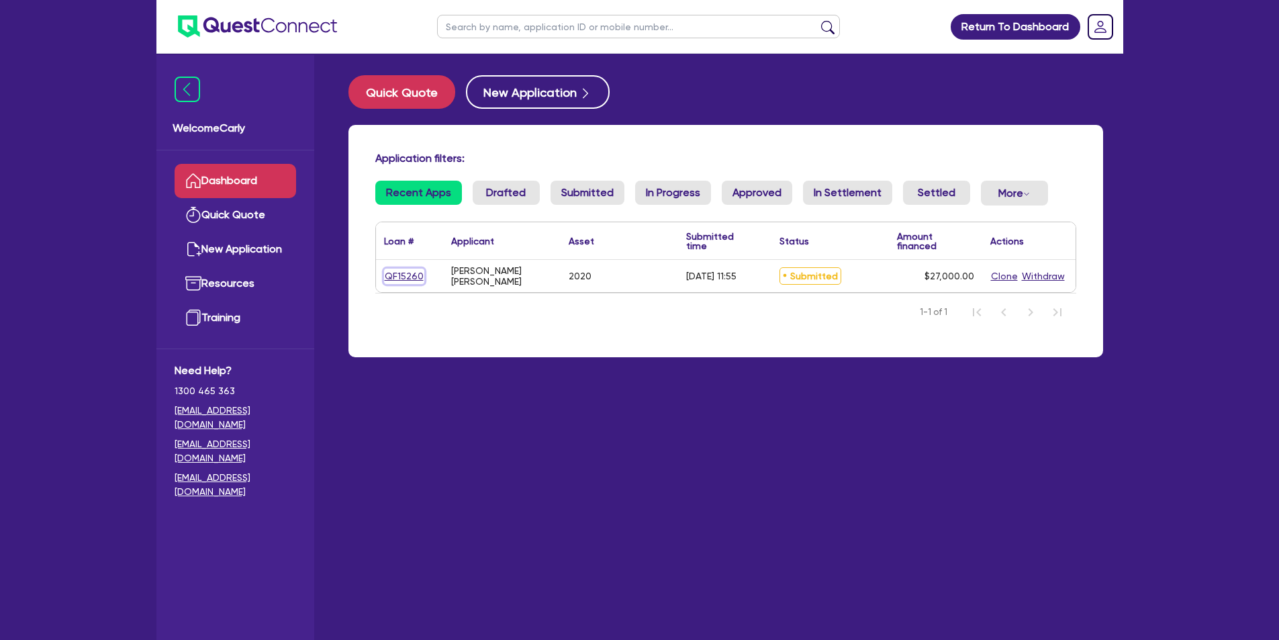
click at [404, 273] on link "QF15260" at bounding box center [404, 276] width 40 height 15
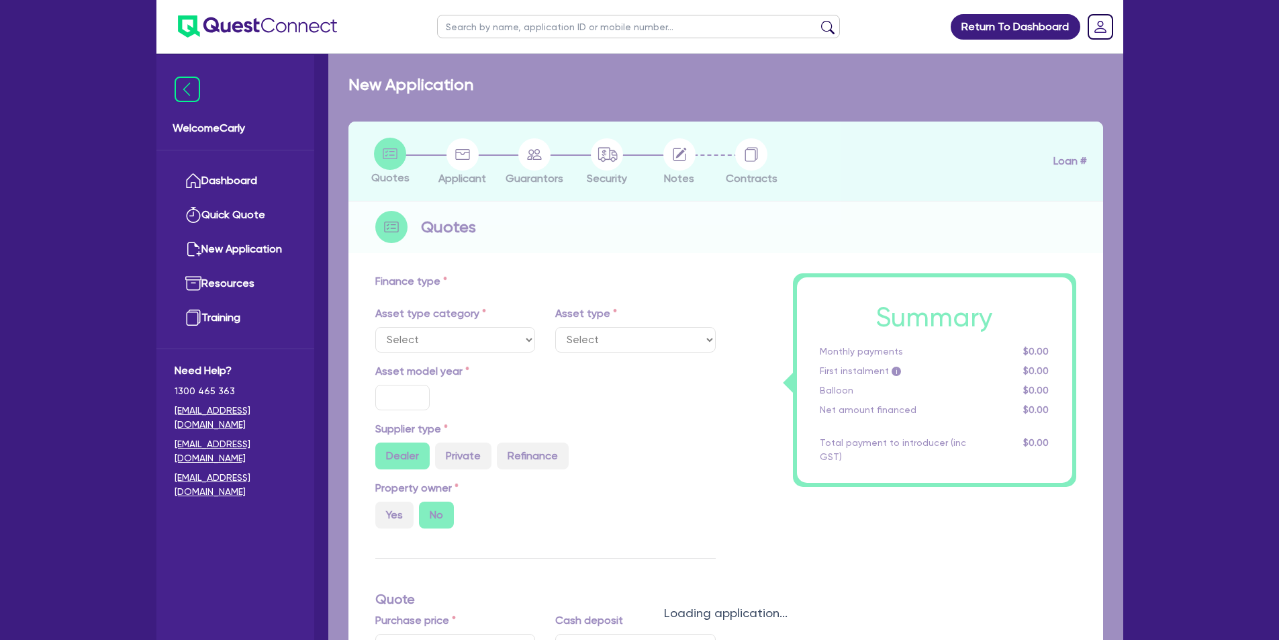
select select "CARS_AND_LIGHT_TRUCKS"
type input "2020"
radio input "false"
radio input "true"
type input "30,000"
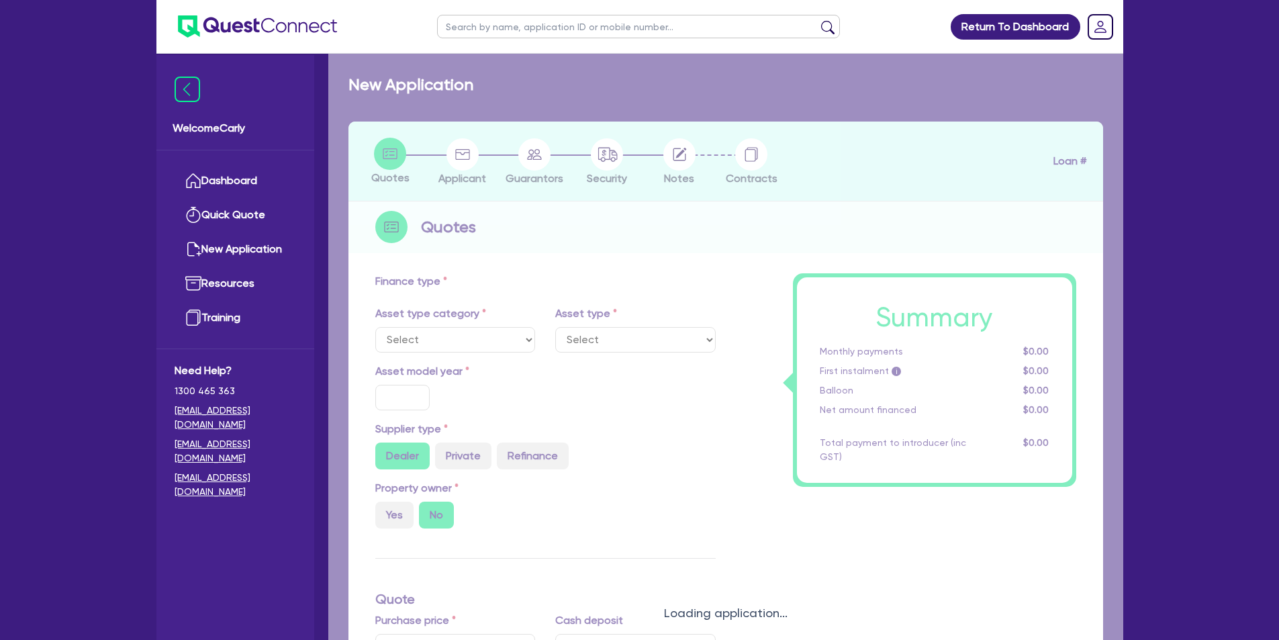
type input "35"
type input "10,500"
type input "5"
type input "1,500"
type input "17.95"
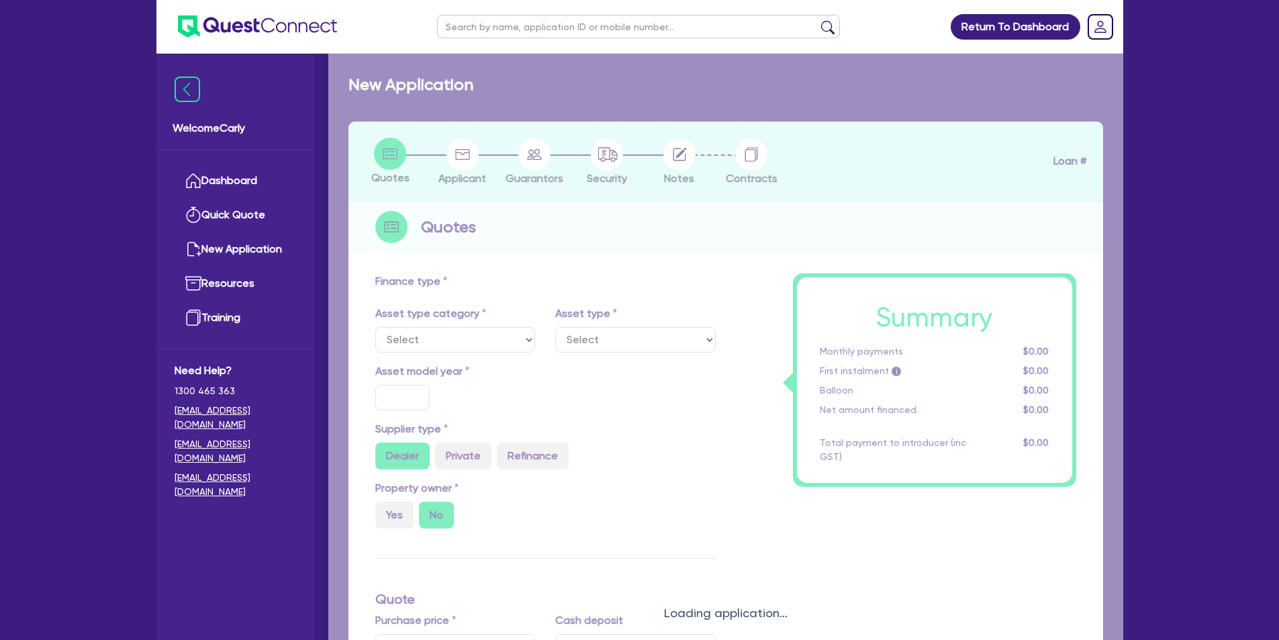
type input "900"
select select "PASSENGER_VEHICLES"
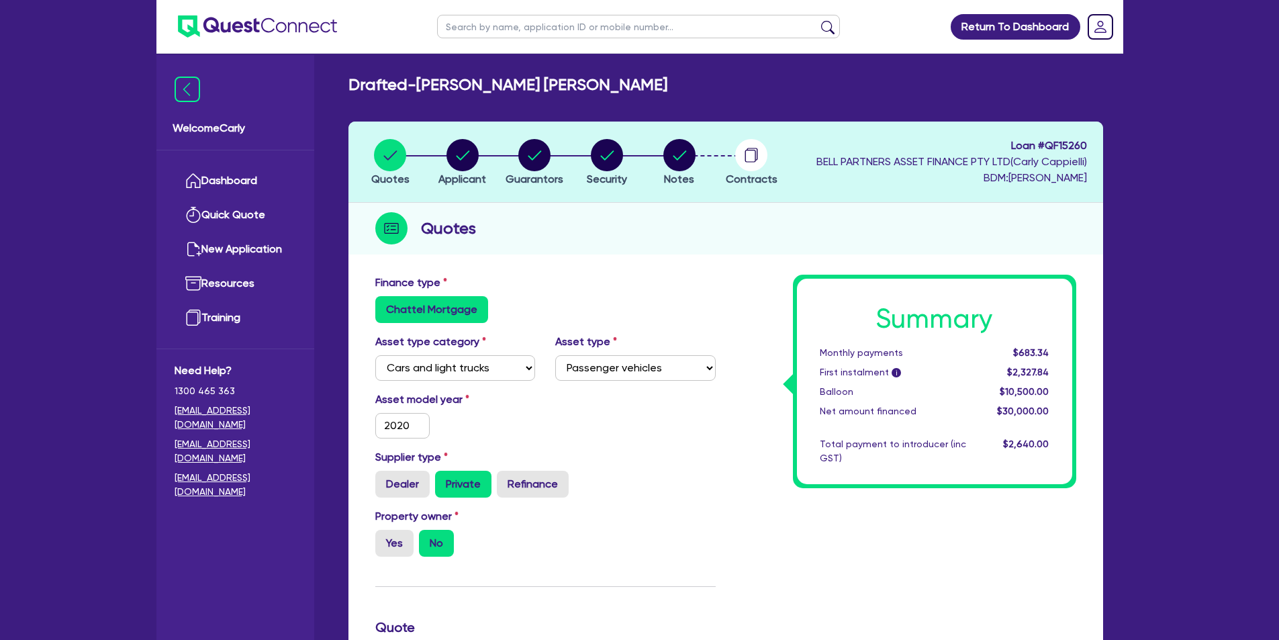
scroll to position [134, 0]
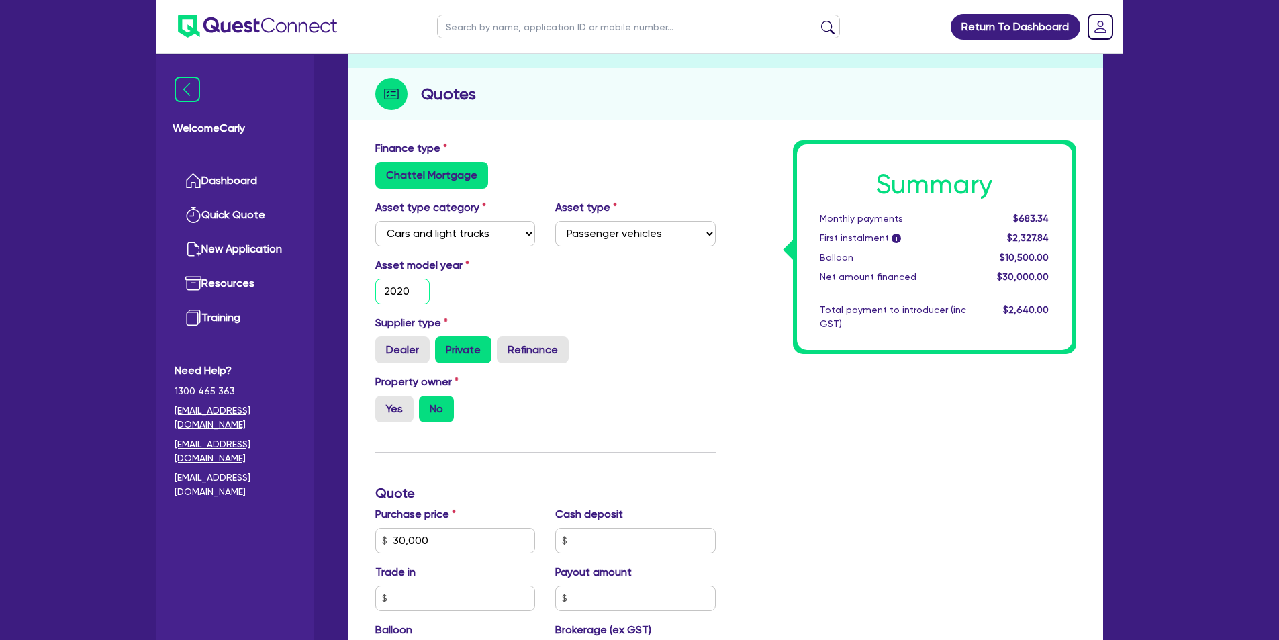
drag, startPoint x: 402, startPoint y: 291, endPoint x: 336, endPoint y: 291, distance: 65.8
click at [336, 291] on div "Drafted - [PERSON_NAME] [PERSON_NAME] Quotes Applicant [GEOGRAPHIC_DATA] Securi…" at bounding box center [725, 475] width 795 height 1069
type input "2024"
type input "30,000"
type input "10,500"
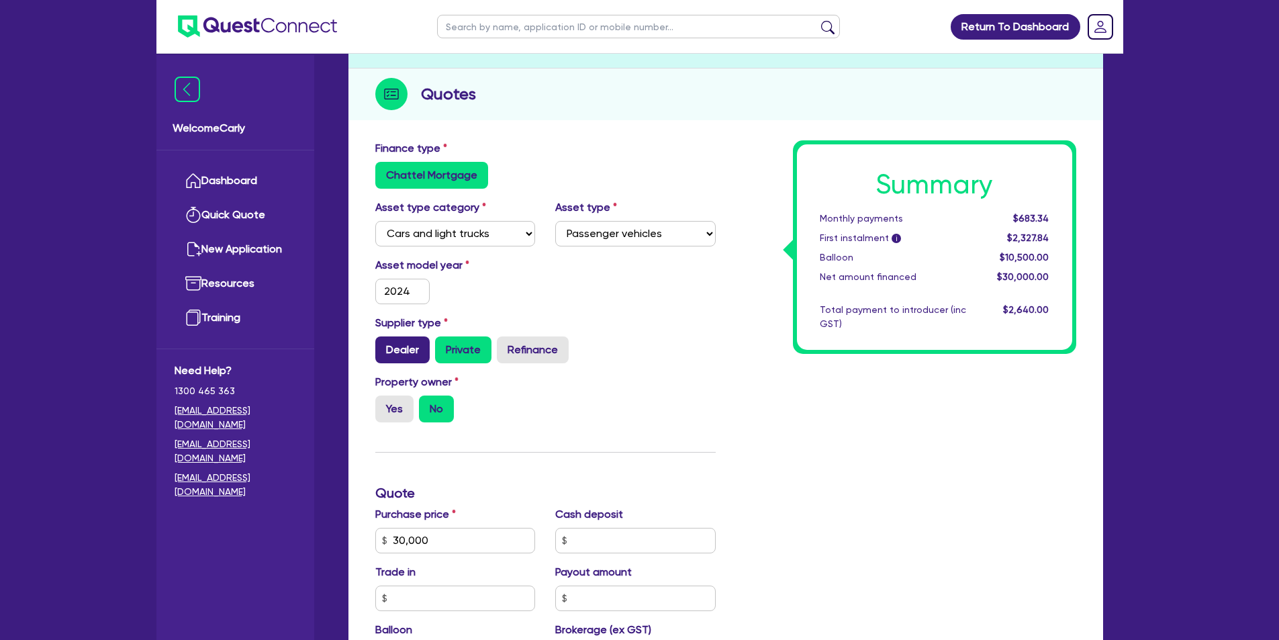
type input "1,500"
click at [408, 347] on label "Dealer" at bounding box center [402, 349] width 54 height 27
click at [384, 345] on input "Dealer" at bounding box center [379, 340] width 9 height 9
radio input "true"
type input "30,000"
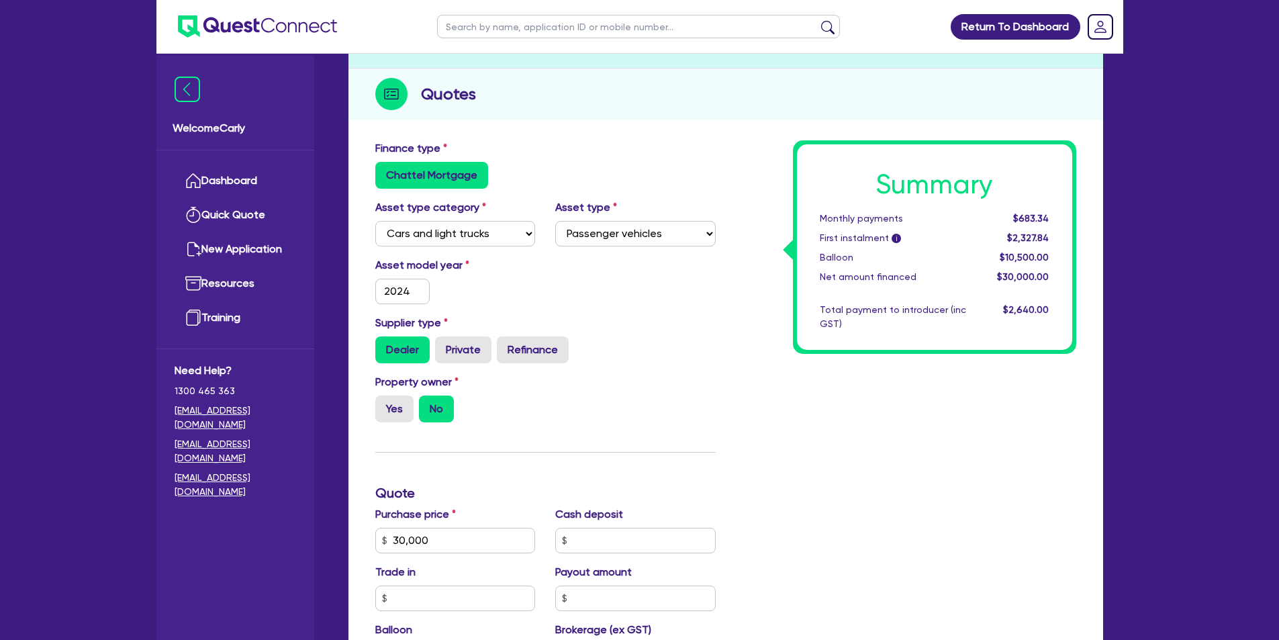
type input "10,500"
type input "1,500"
type input "30,000"
type input "10,500"
type input "1,500"
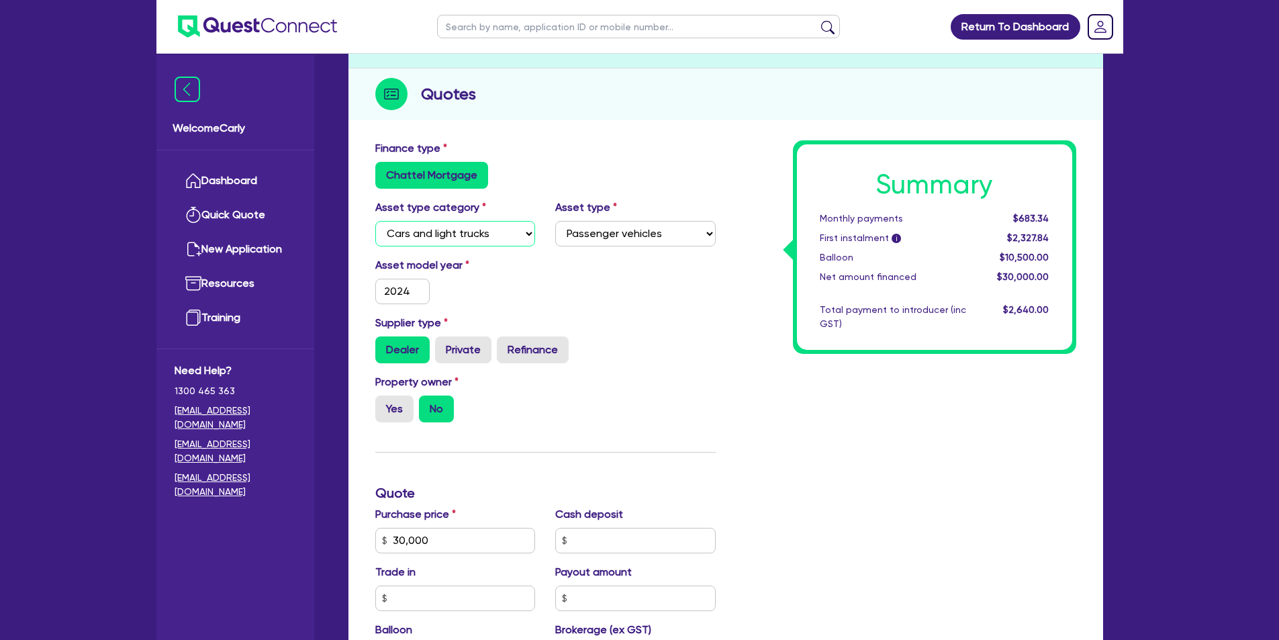
click at [498, 240] on select "Select Cars and light trucks Primary assets Secondary assets Tertiary assets" at bounding box center [455, 234] width 161 height 26
click at [375, 221] on select "Select Cars and light trucks Primary assets Secondary assets Tertiary assets" at bounding box center [455, 234] width 161 height 26
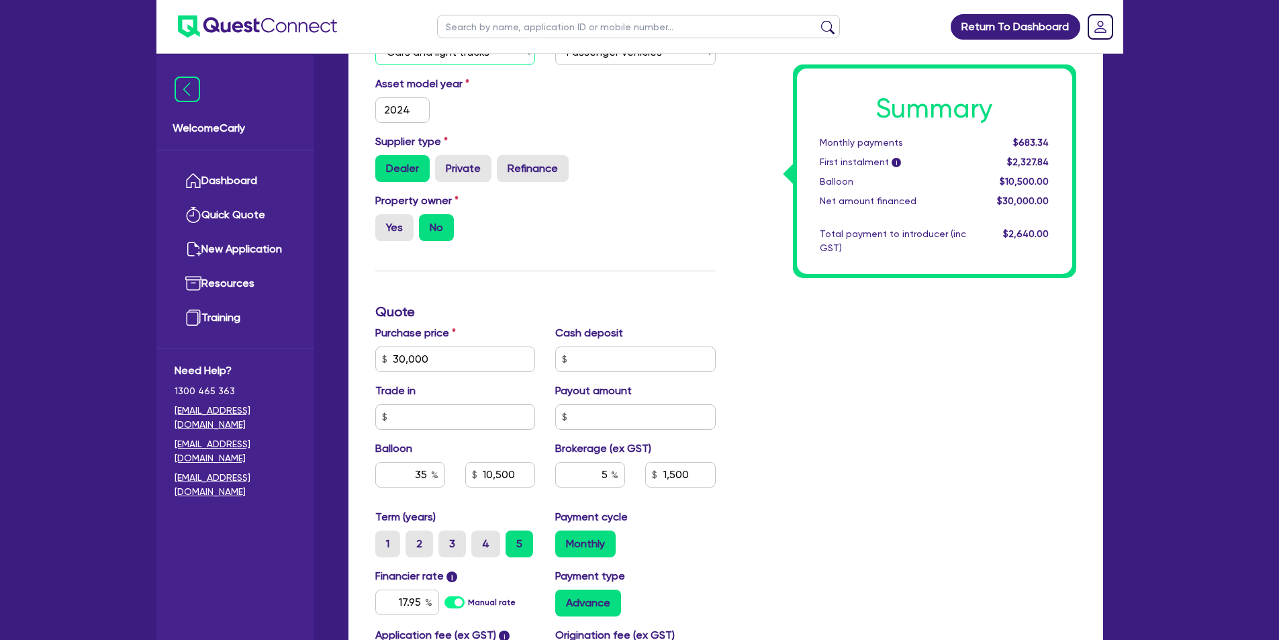
scroll to position [336, 0]
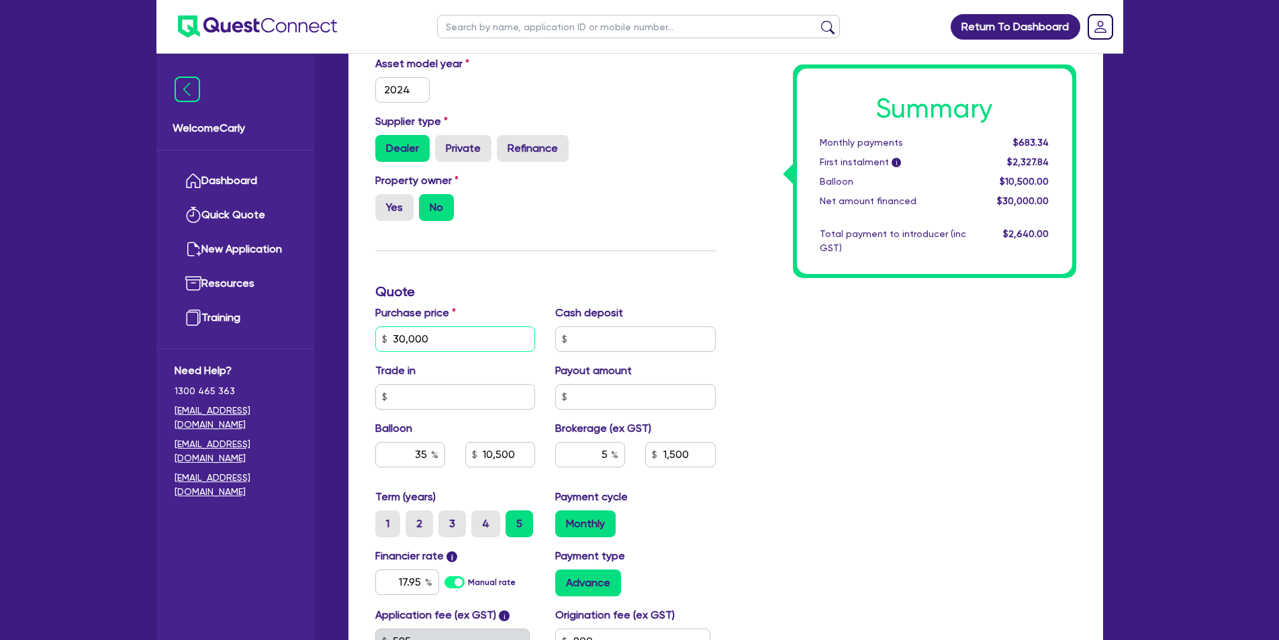
drag, startPoint x: 455, startPoint y: 342, endPoint x: 309, endPoint y: 322, distance: 147.8
click at [306, 324] on div "Welcome Carly Dashboard Quick Quote New Application Resources Training Need Hel…" at bounding box center [639, 269] width 967 height 1210
type input "27,000"
type input "10,500"
type input "1,500"
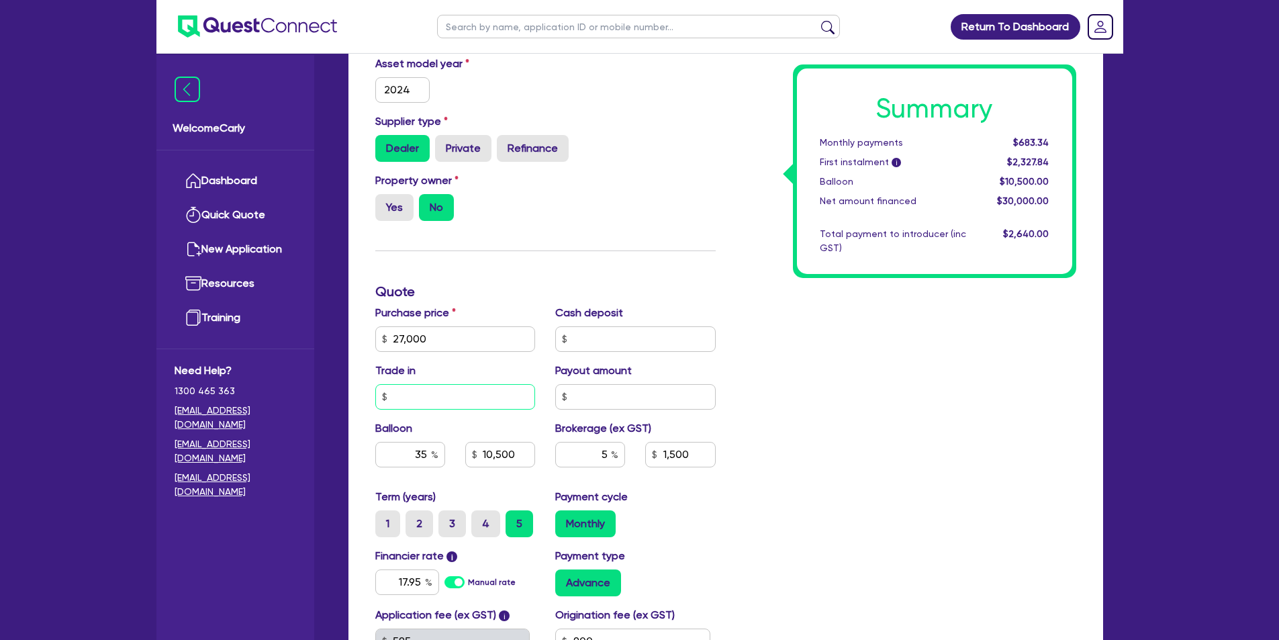
click at [432, 406] on input "text" at bounding box center [455, 397] width 161 height 26
type input "9,450"
type input "1,350"
type input "2,700"
type input "9,450"
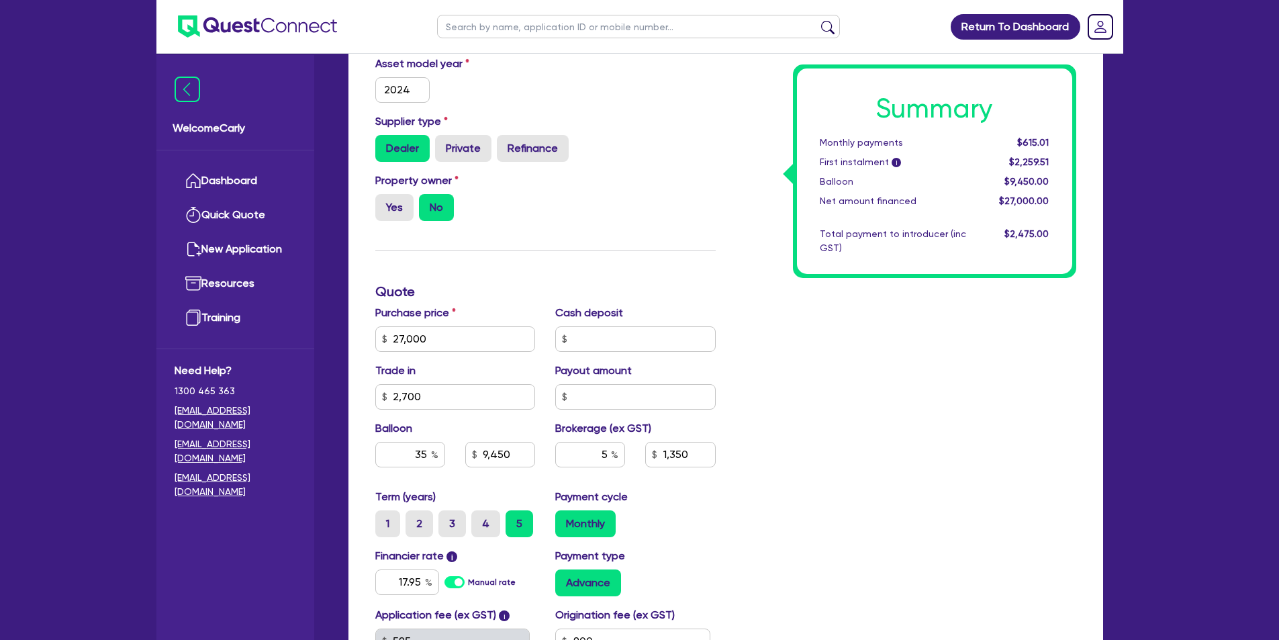
type input "1,350"
click at [637, 262] on div "Finance type Chattel Mortgage Asset type category Select Cars and light trucks …" at bounding box center [545, 331] width 361 height 785
type input "9,450"
type input "1,215"
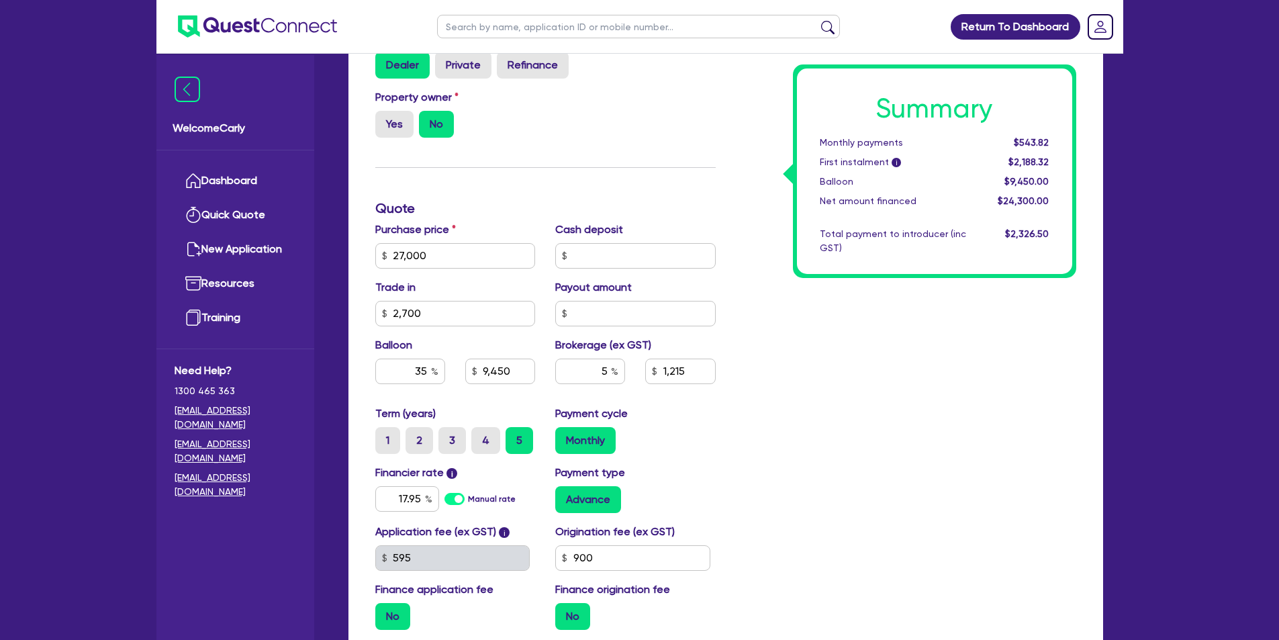
scroll to position [470, 0]
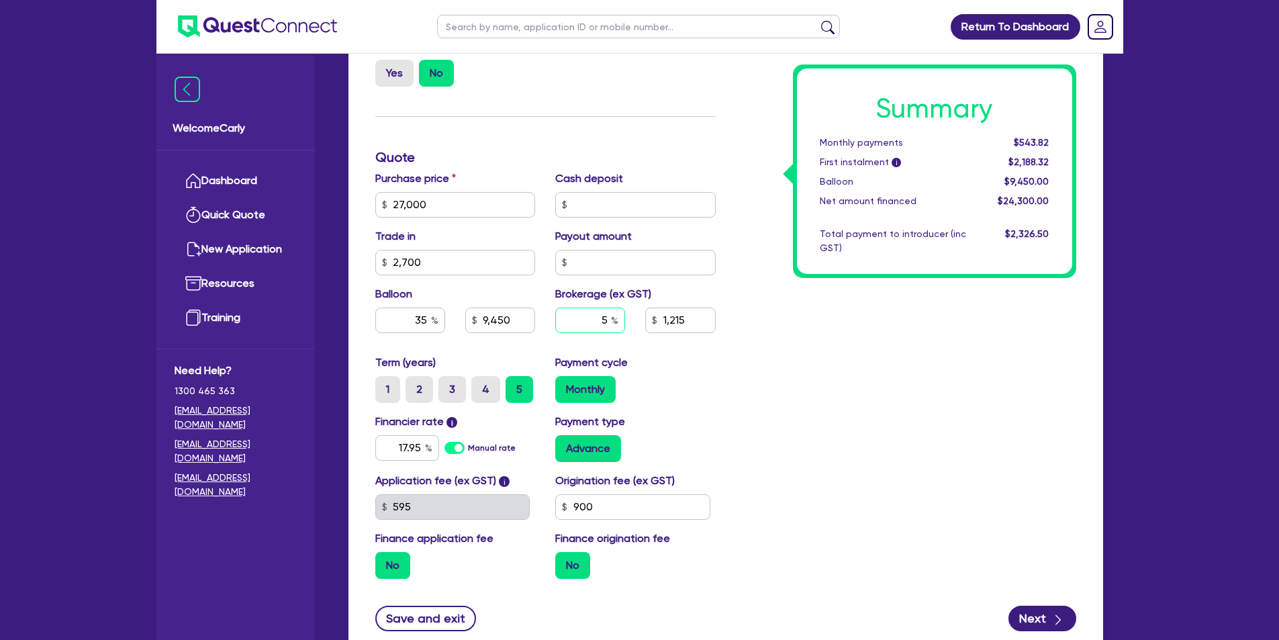
drag, startPoint x: 585, startPoint y: 316, endPoint x: 615, endPoint y: 320, distance: 29.7
click at [615, 320] on div "5" at bounding box center [590, 321] width 70 height 26
type input "7"
type input "9,450"
type input "1,215"
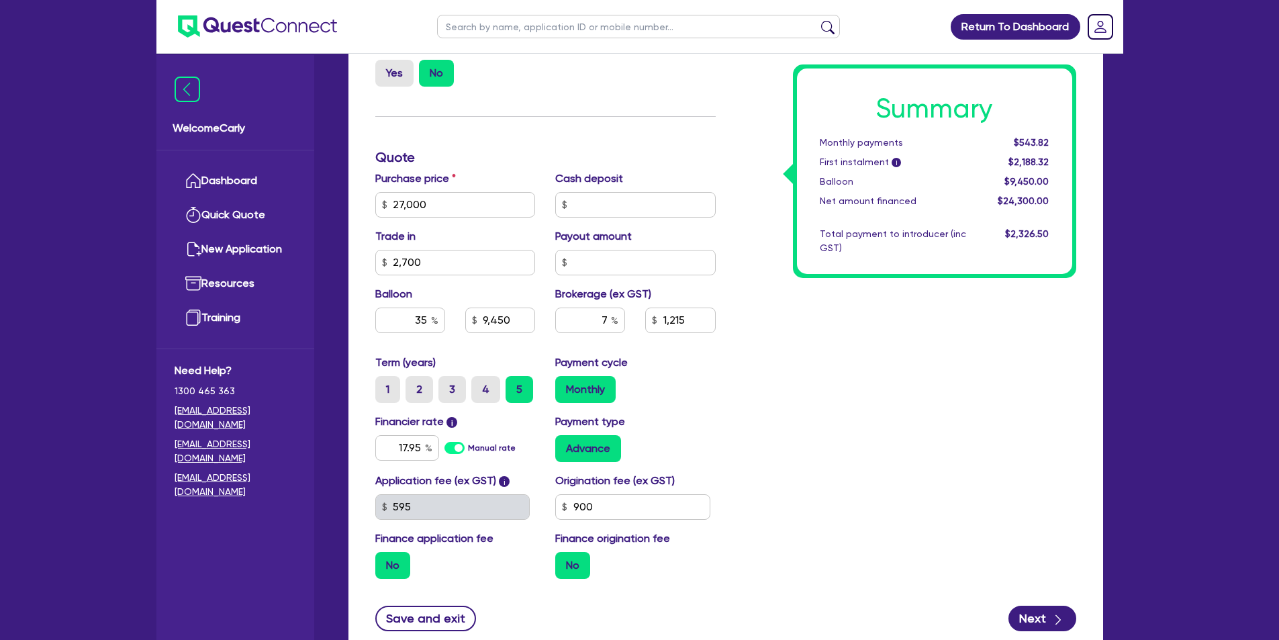
click at [693, 369] on div "Payment cycle Monthly" at bounding box center [635, 379] width 181 height 48
type input "9,450"
type input "1,701"
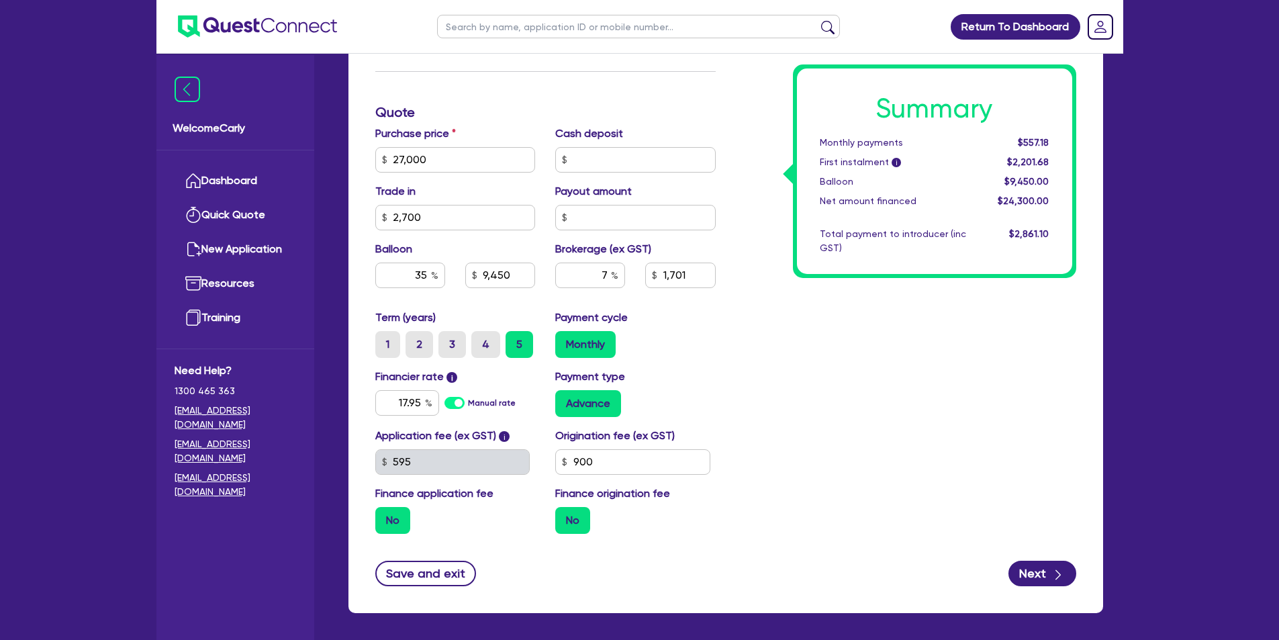
scroll to position [537, 0]
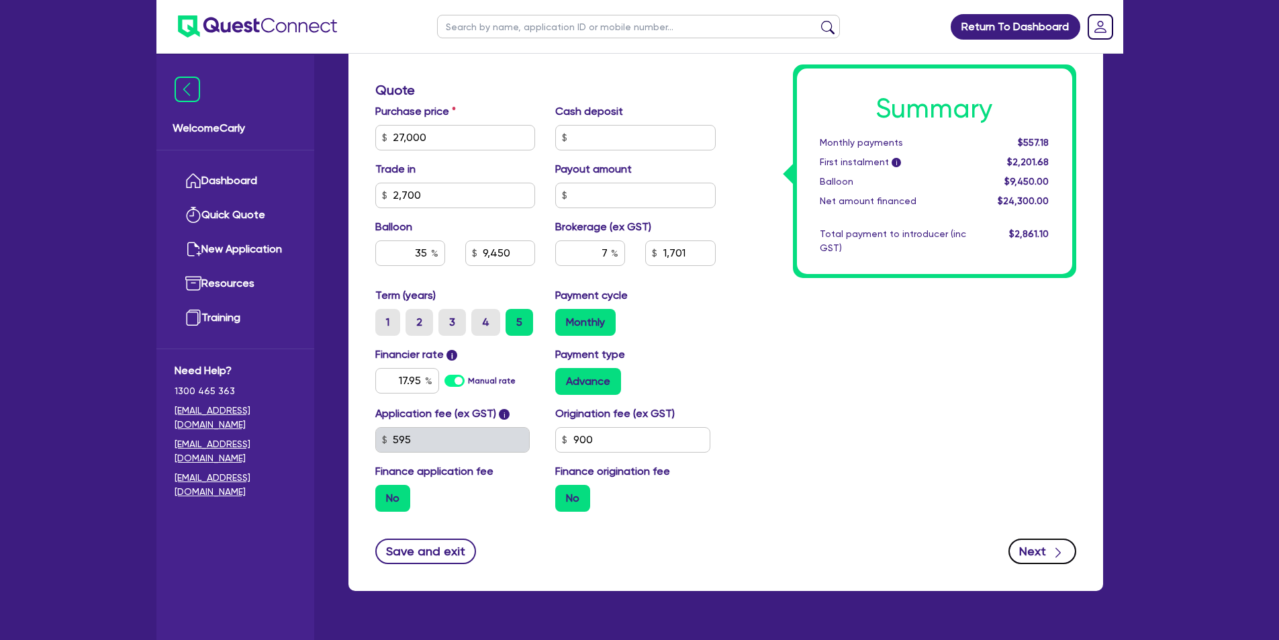
click at [1043, 556] on button "Next" at bounding box center [1043, 552] width 68 height 26
type input "9,450"
type input "1,701"
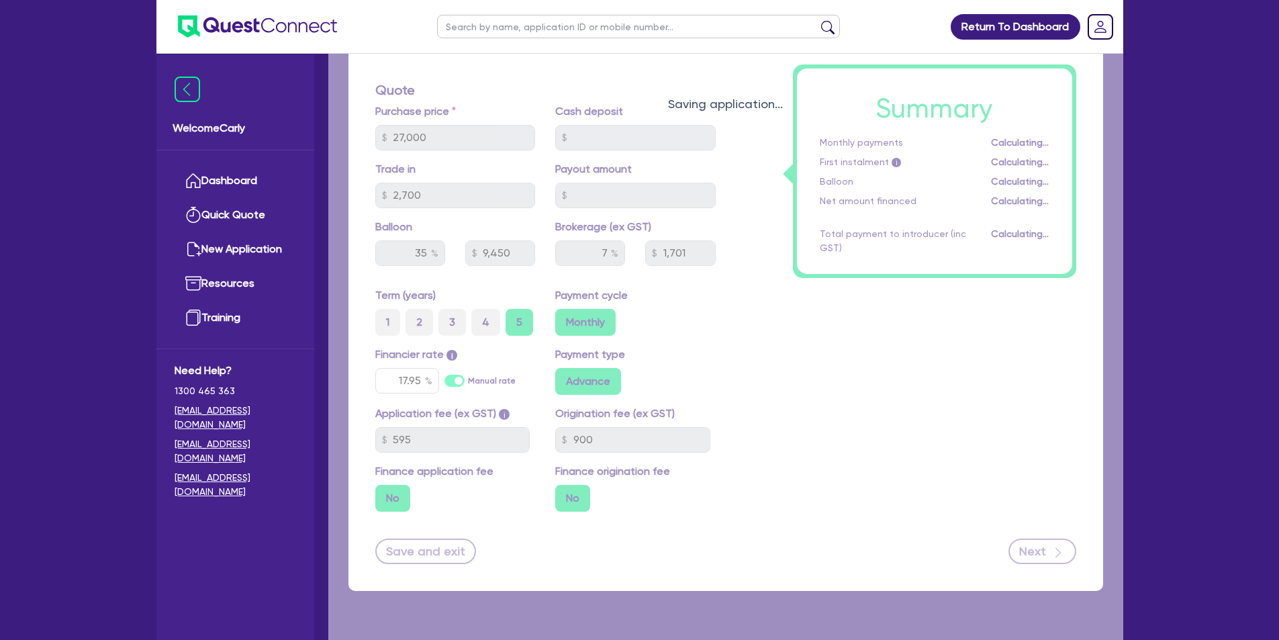
select select "SOLE_TRADER"
select select "RETAIL_WHOLESALE_TRADE"
select select "PERSONAL_ACCESSORIES"
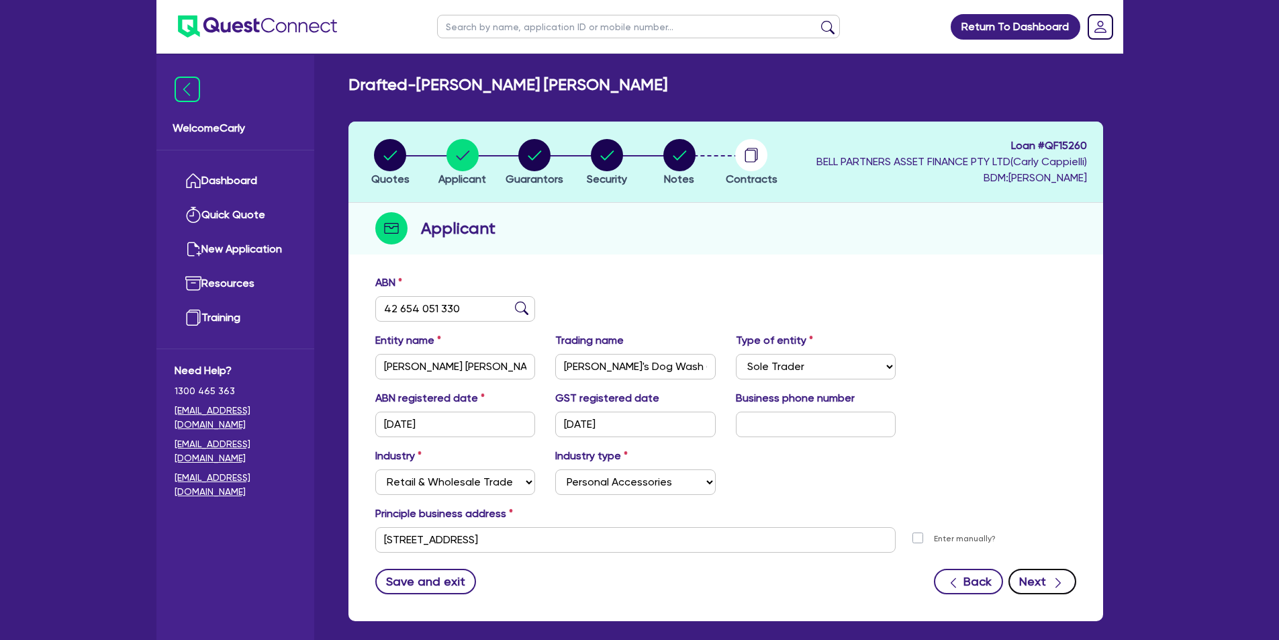
click at [1052, 584] on icon "button" at bounding box center [1058, 582] width 13 height 13
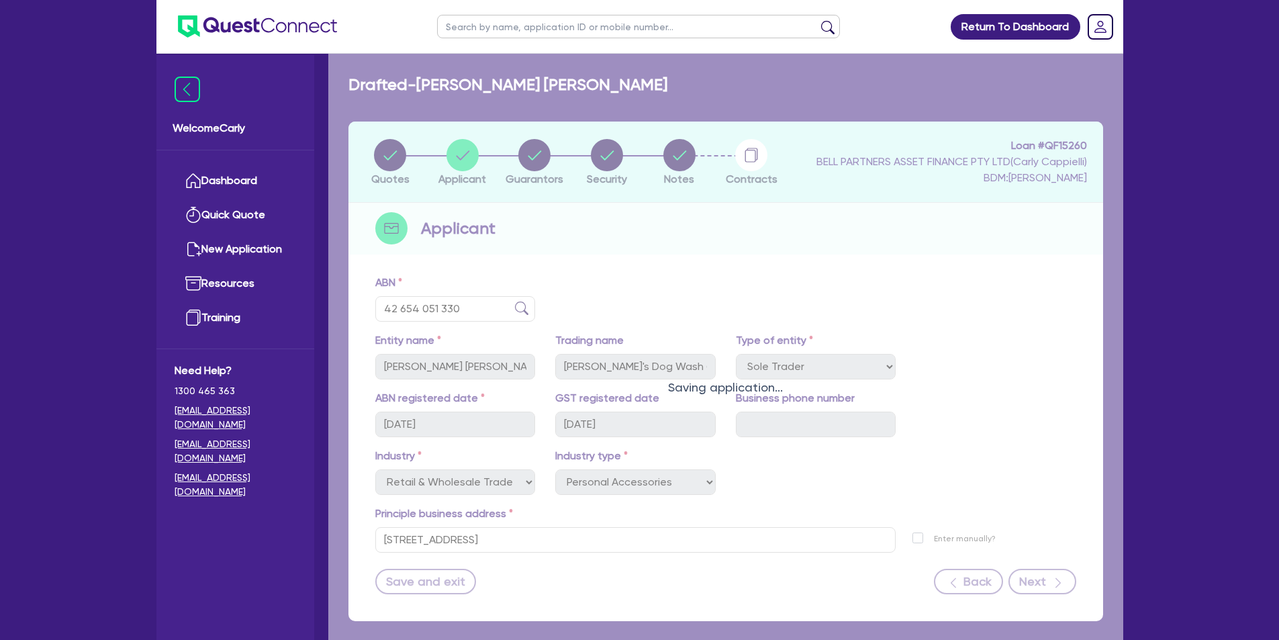
select select "MS"
select select "QLD"
select select "SINGLE"
select select "CASH"
select select "VEHICLE"
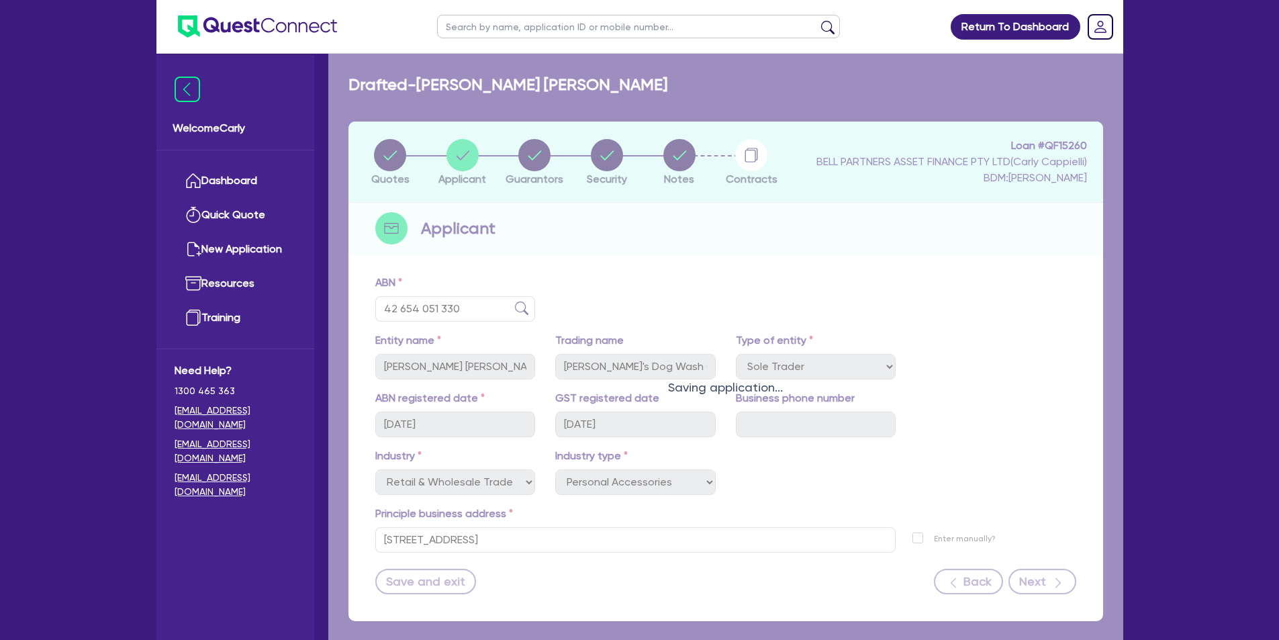
select select "TRAILER"
select select "HOUSEHOLD_PERSONAL"
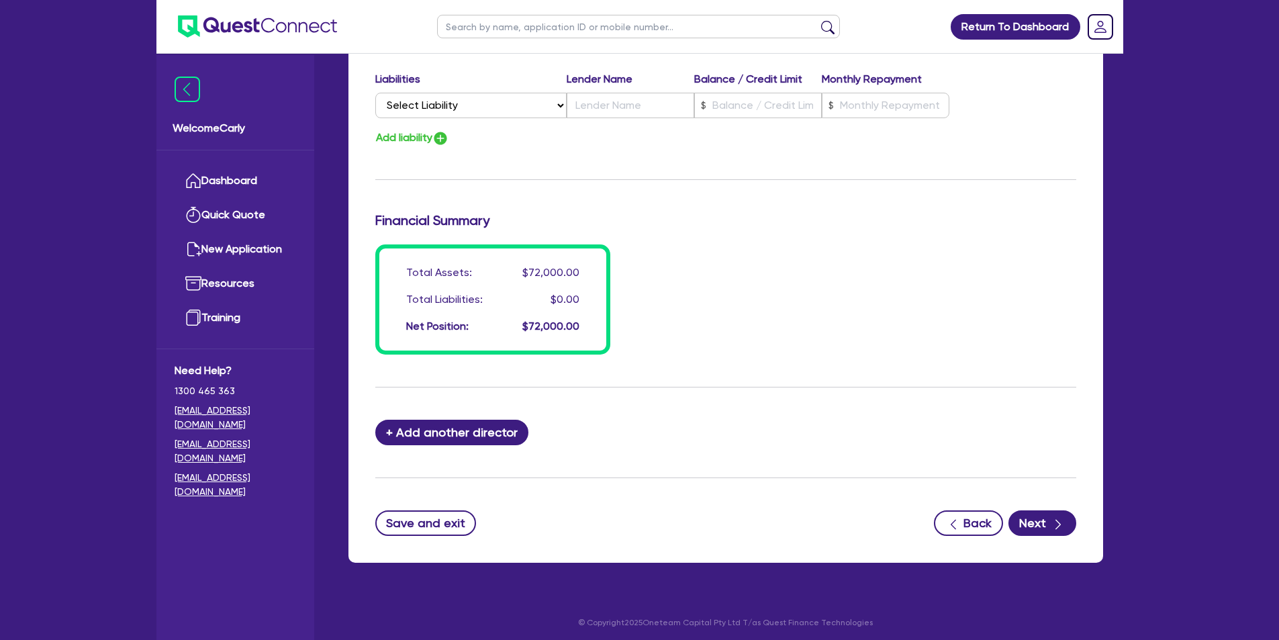
scroll to position [1011, 0]
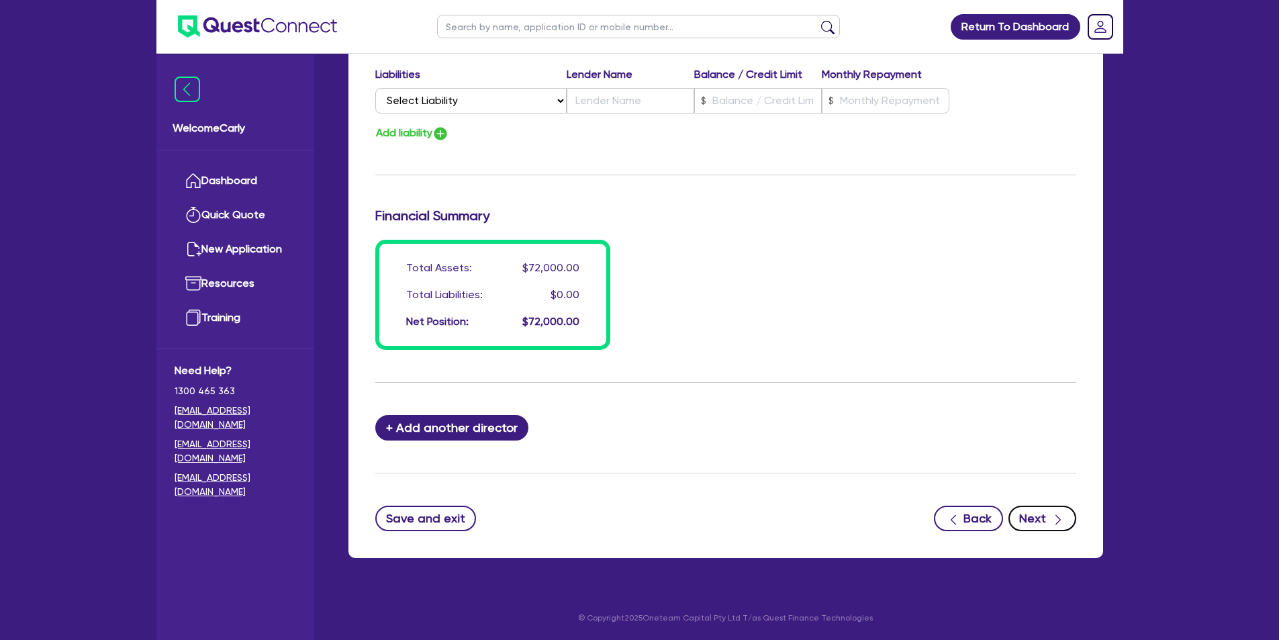
click at [1027, 507] on button "Next" at bounding box center [1043, 519] width 68 height 26
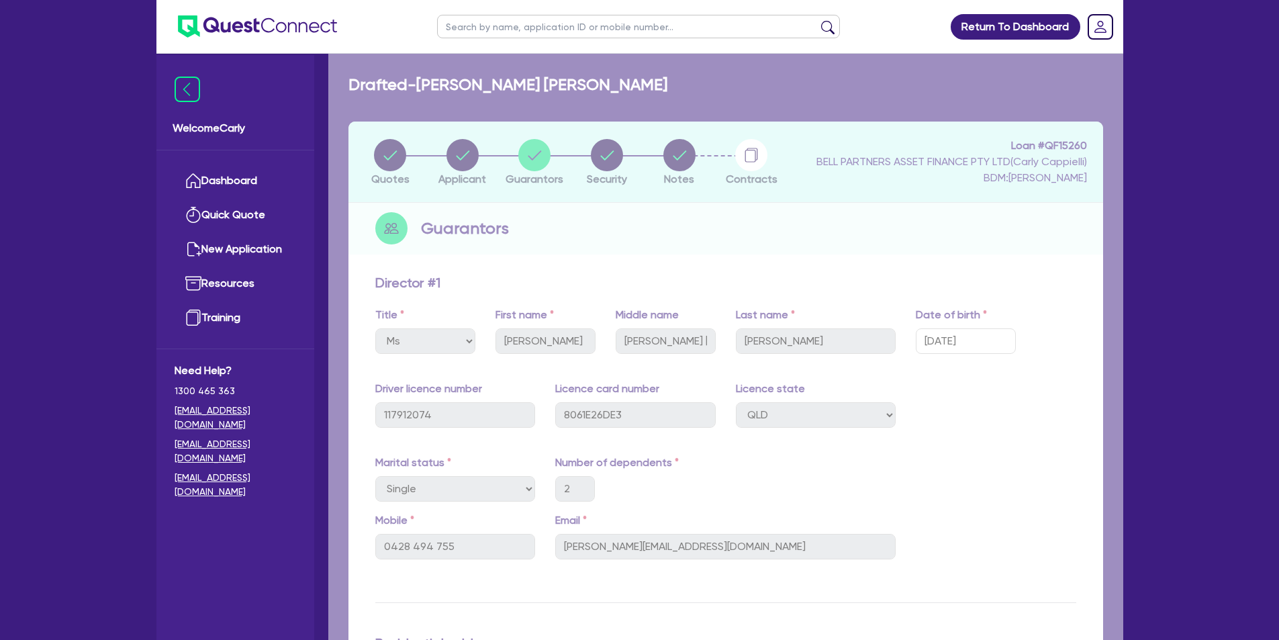
select select "CARS_AND_LIGHT_TRUCKS"
select select "PASSENGER_VEHICLES"
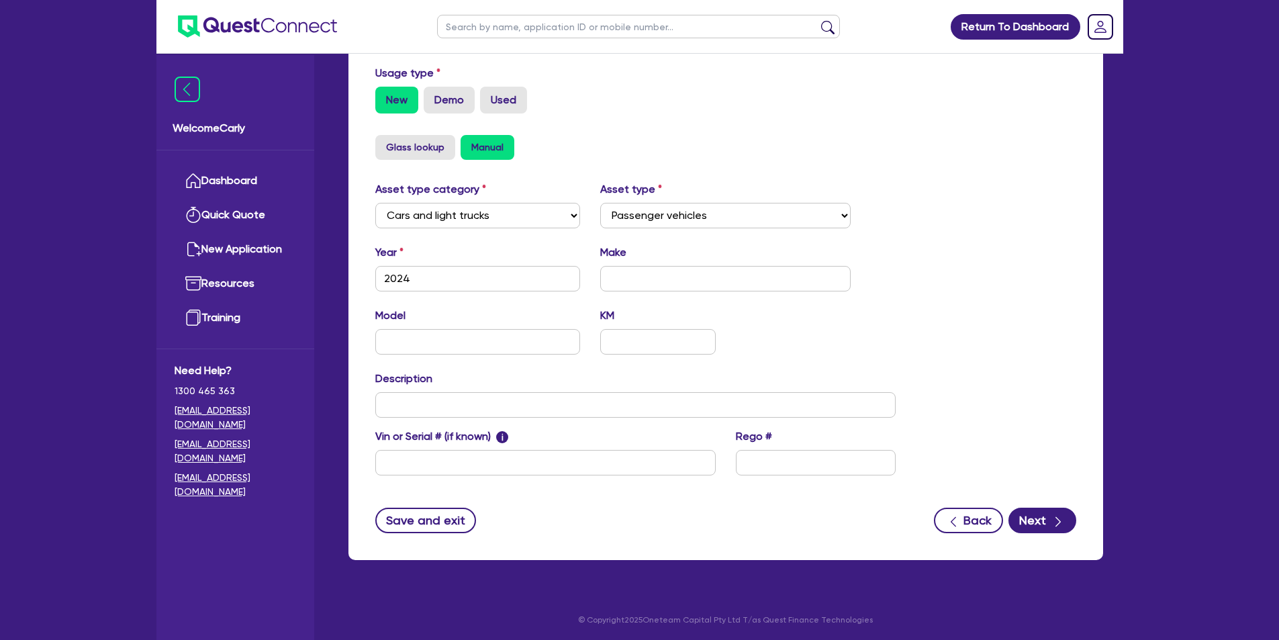
scroll to position [384, 0]
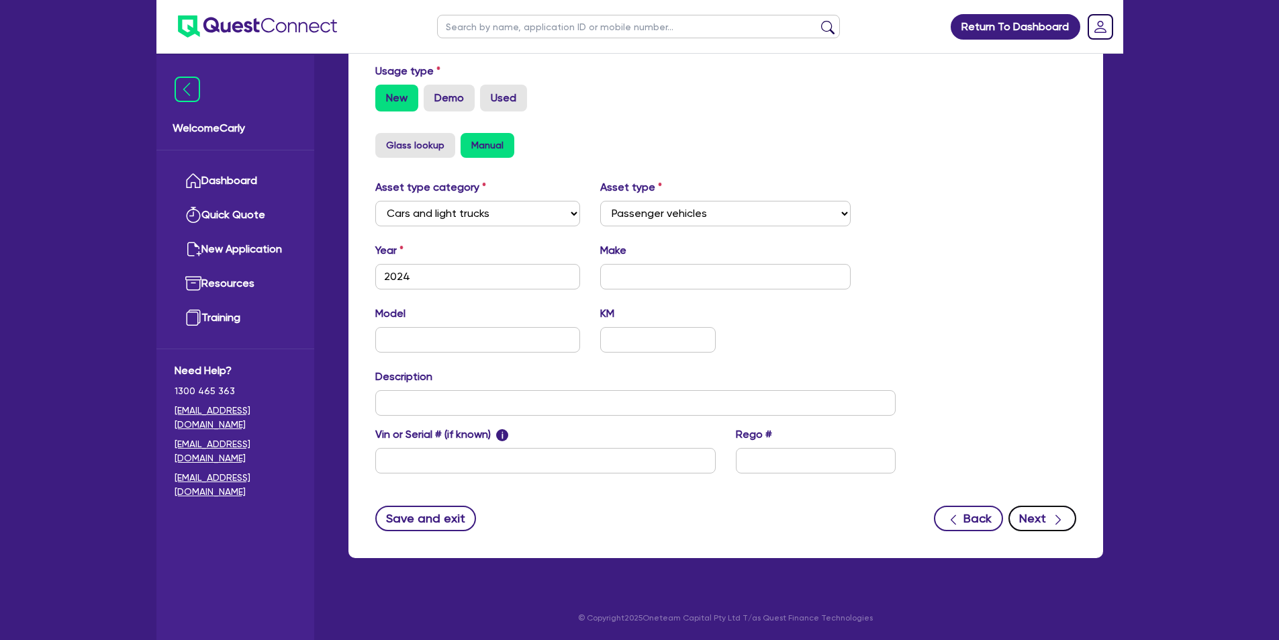
click at [1044, 514] on button "Next" at bounding box center [1043, 519] width 68 height 26
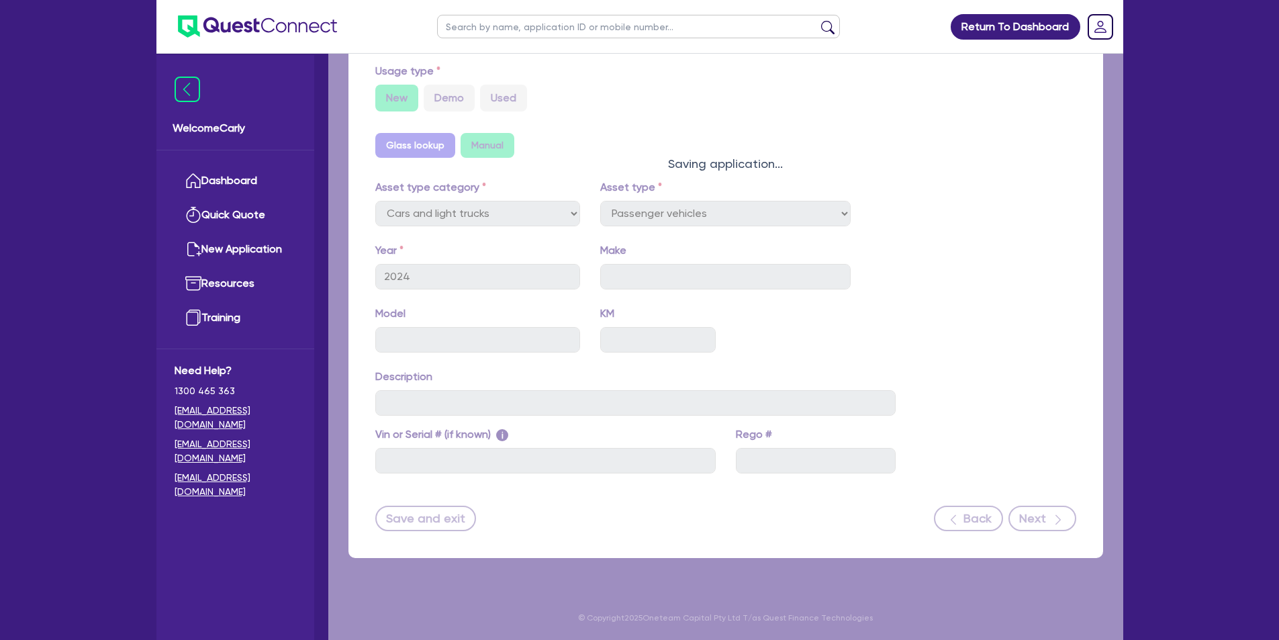
select select "Quest Finance - Own Book"
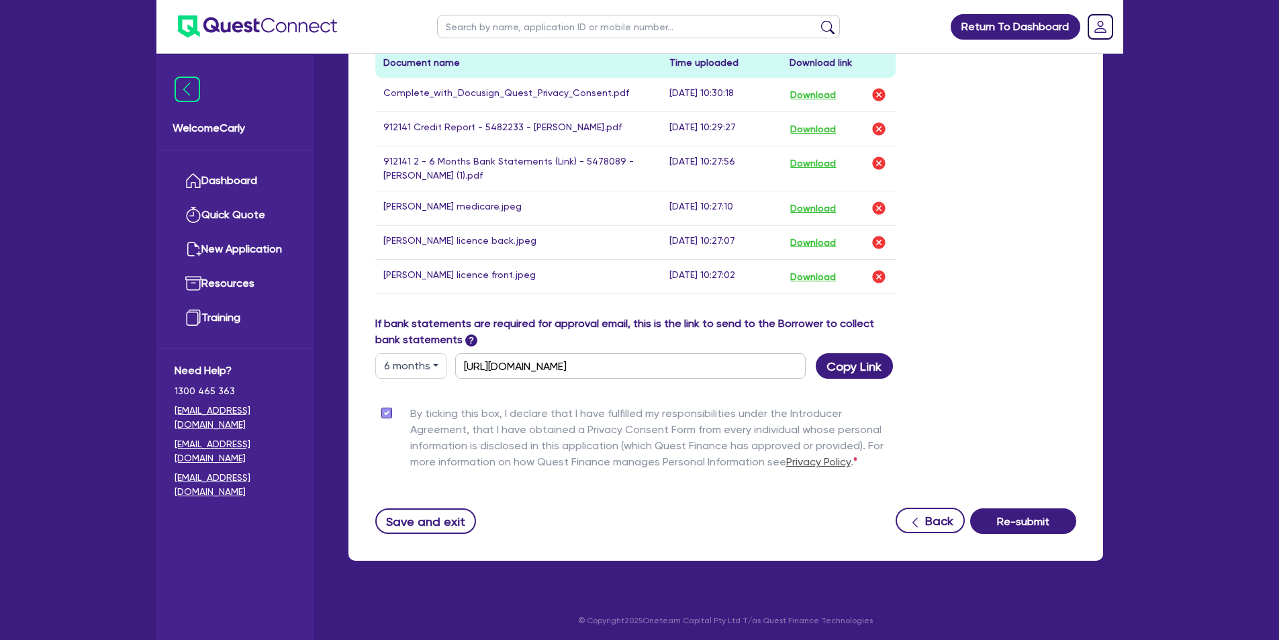
scroll to position [745, 0]
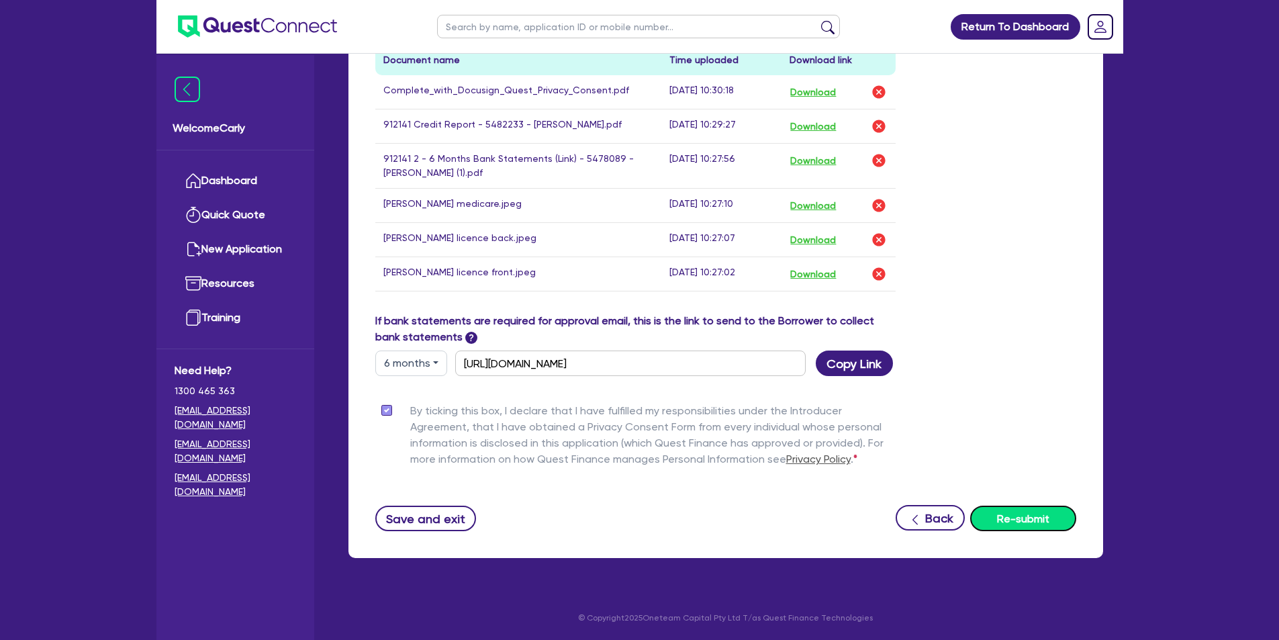
click at [1003, 510] on button "Re-submit" at bounding box center [1023, 519] width 106 height 26
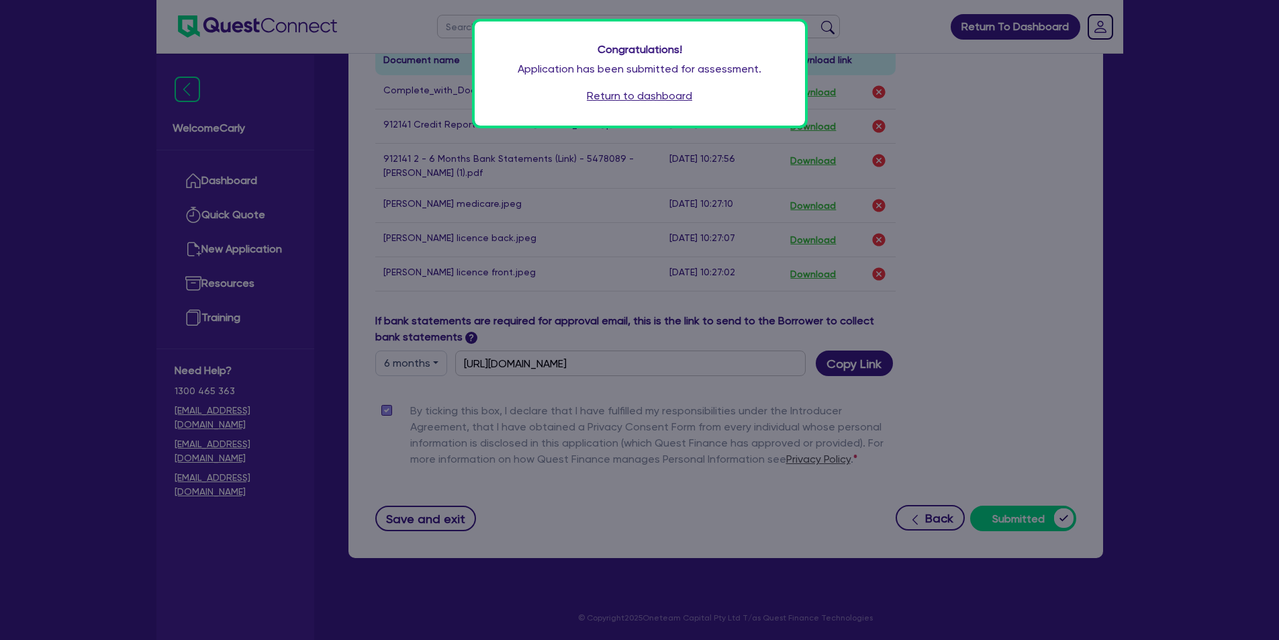
click at [654, 95] on link "Return to dashboard" at bounding box center [639, 96] width 105 height 16
